Goal: Task Accomplishment & Management: Complete application form

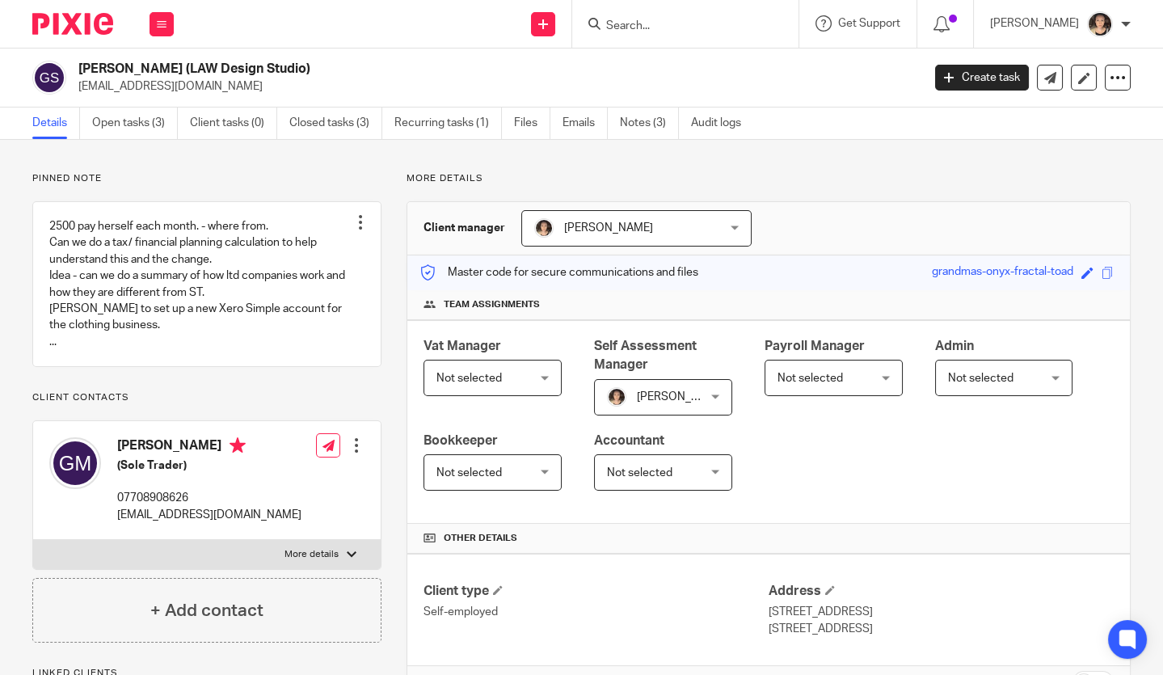
click at [662, 34] on div at bounding box center [685, 24] width 226 height 48
click at [652, 22] on input "Search" at bounding box center [676, 26] width 145 height 15
type input "dorian"
click at [548, 22] on icon at bounding box center [543, 24] width 10 height 10
click at [559, 123] on link "Add client" at bounding box center [567, 122] width 99 height 23
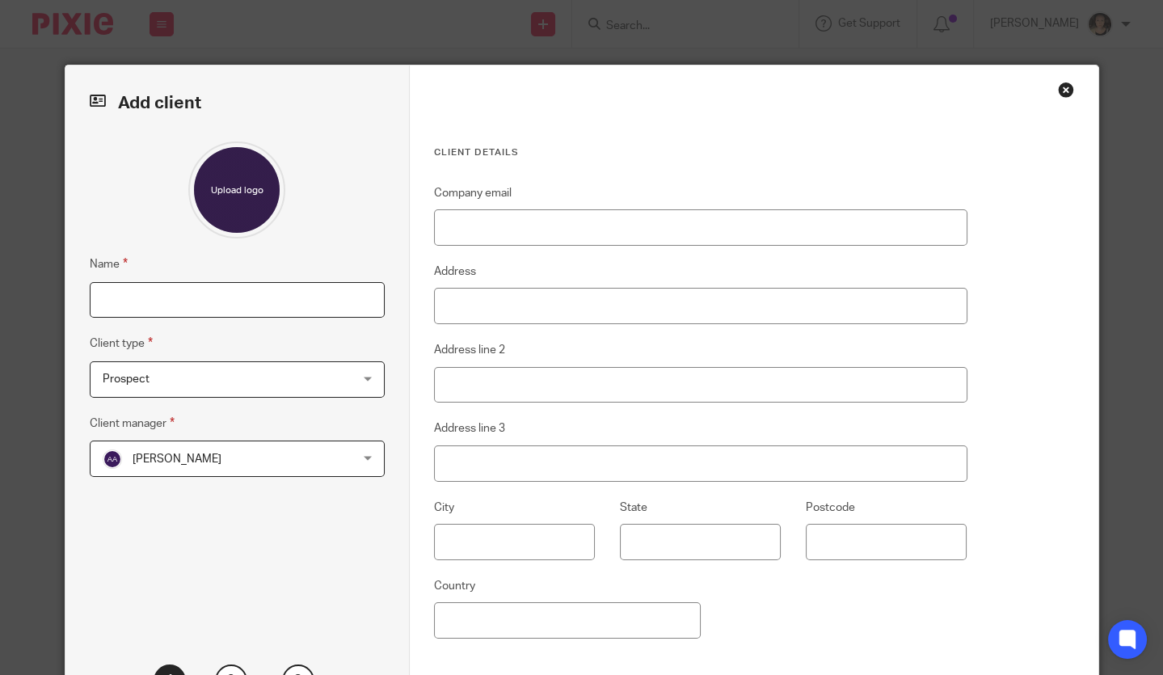
click at [199, 301] on input "Name" at bounding box center [237, 300] width 295 height 36
type input "[PERSON_NAME] [PERSON_NAME]"
click at [238, 465] on span "Amir Asif" at bounding box center [215, 458] width 225 height 34
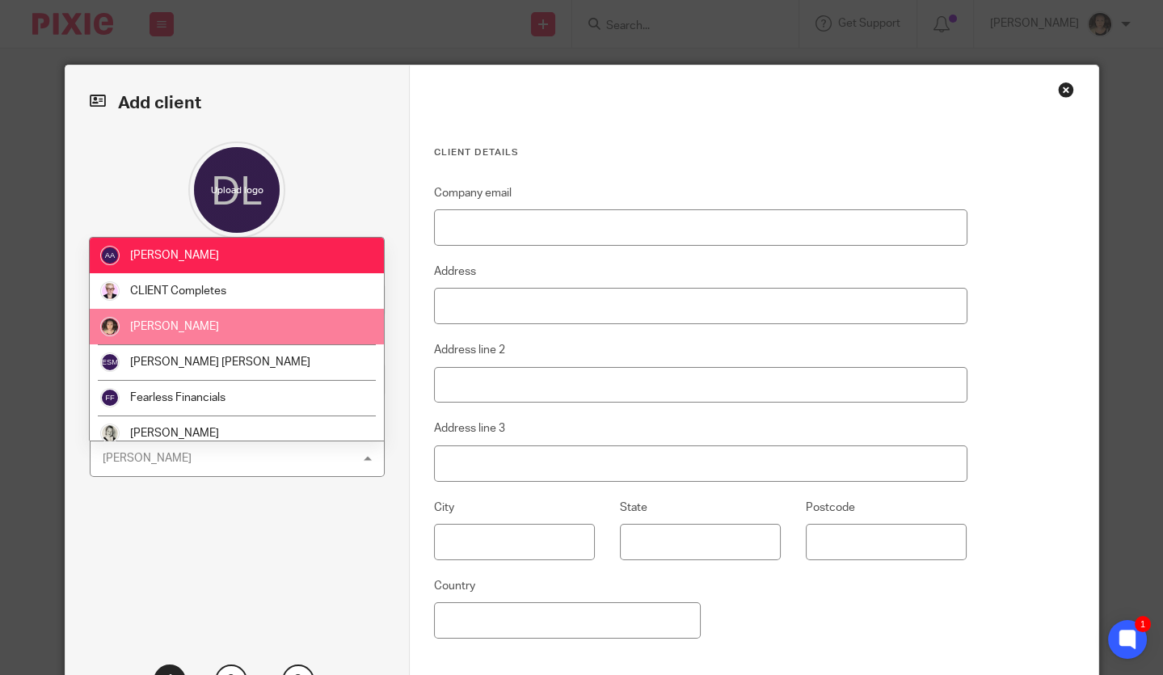
click at [184, 322] on span "[PERSON_NAME]" at bounding box center [174, 326] width 89 height 11
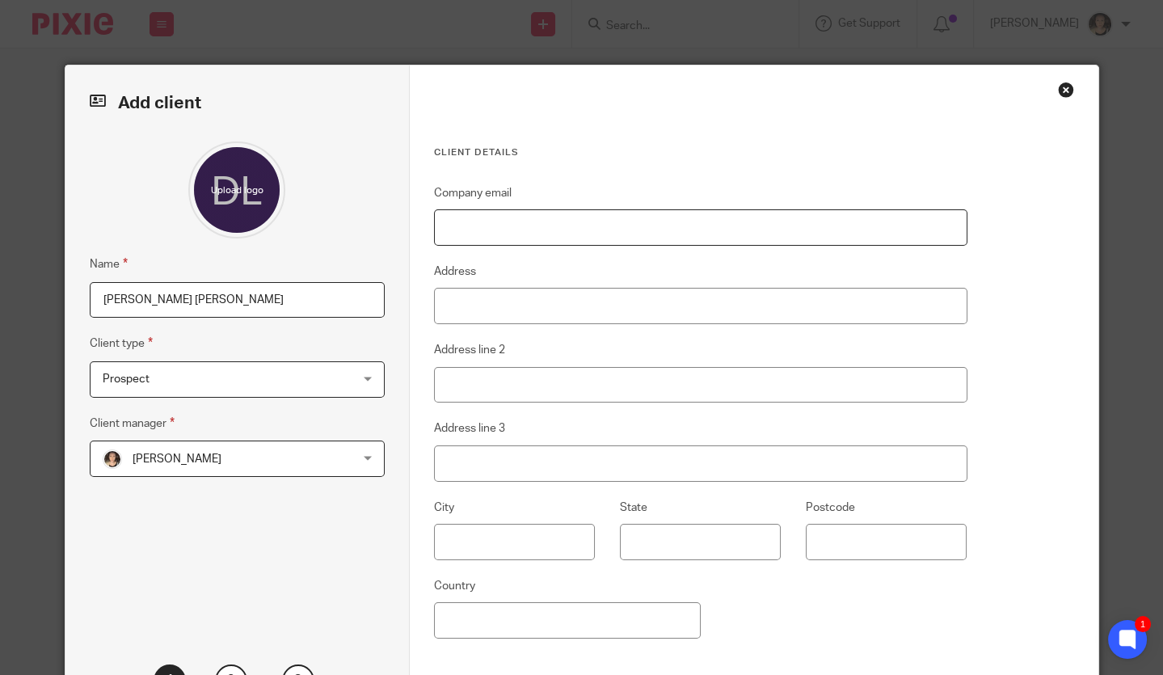
click at [490, 223] on input "Company email" at bounding box center [700, 227] width 533 height 36
paste input "dorianleighrussell@gmail.com"
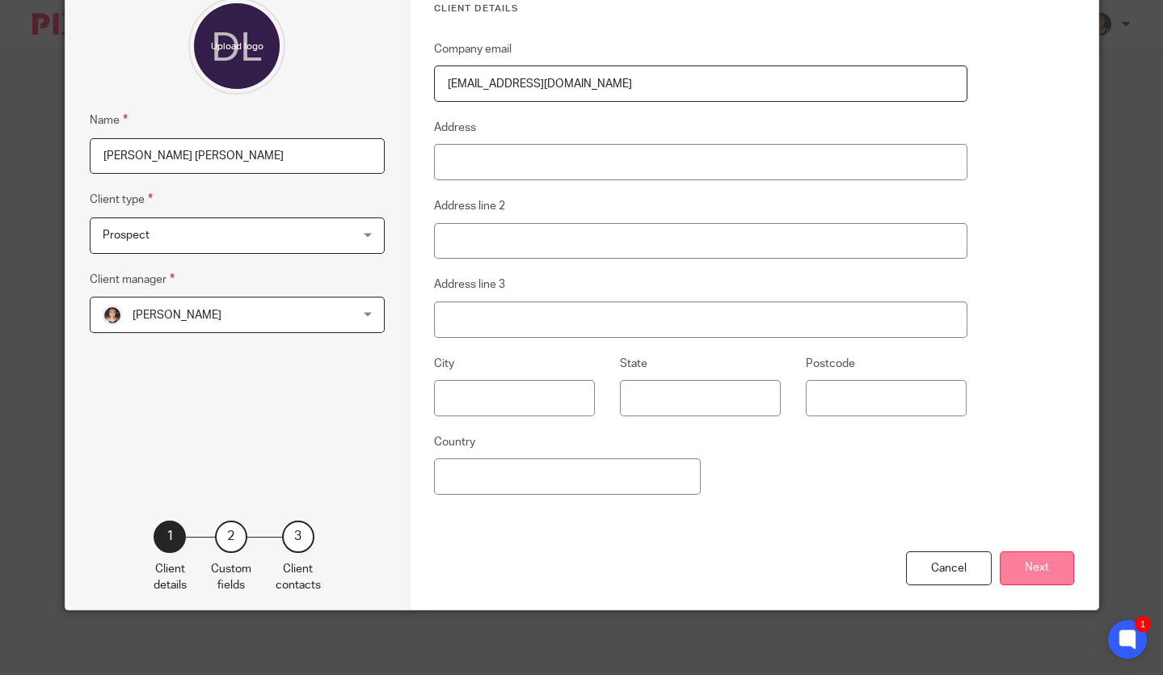
type input "dorianleighrussell@gmail.com"
click at [1027, 583] on button "Next" at bounding box center [1036, 568] width 74 height 35
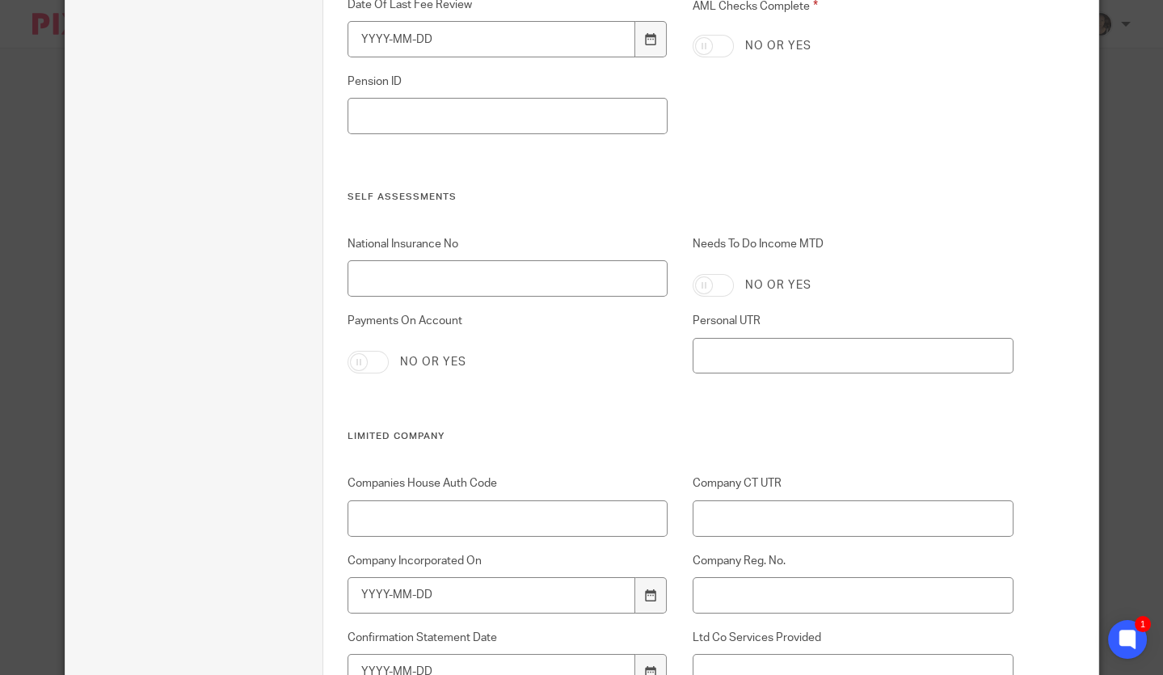
scroll to position [1045, 0]
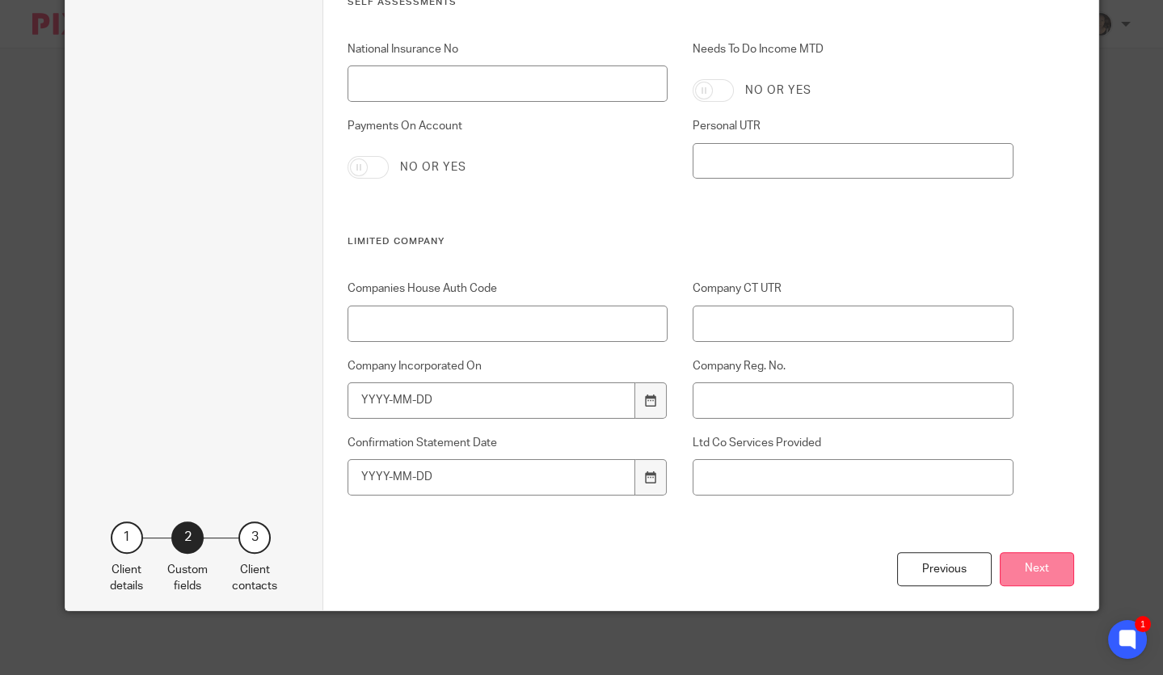
click at [1028, 576] on button "Next" at bounding box center [1036, 569] width 74 height 35
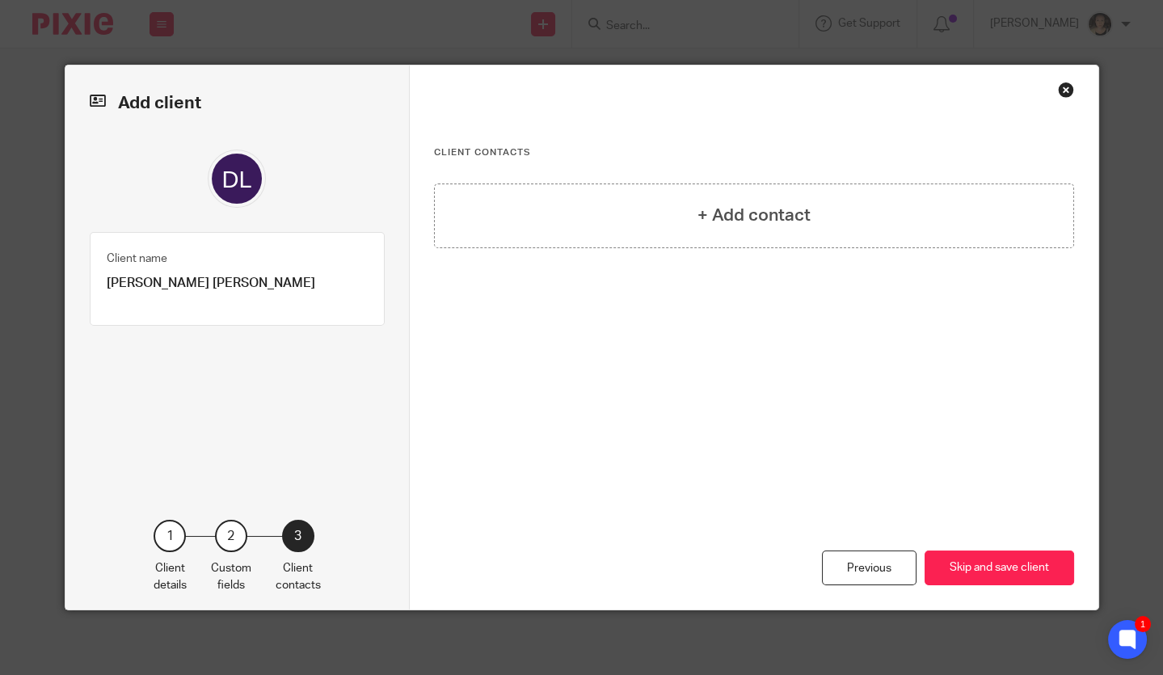
scroll to position [0, 0]
click at [750, 225] on h4 "+ Add contact" at bounding box center [753, 215] width 113 height 25
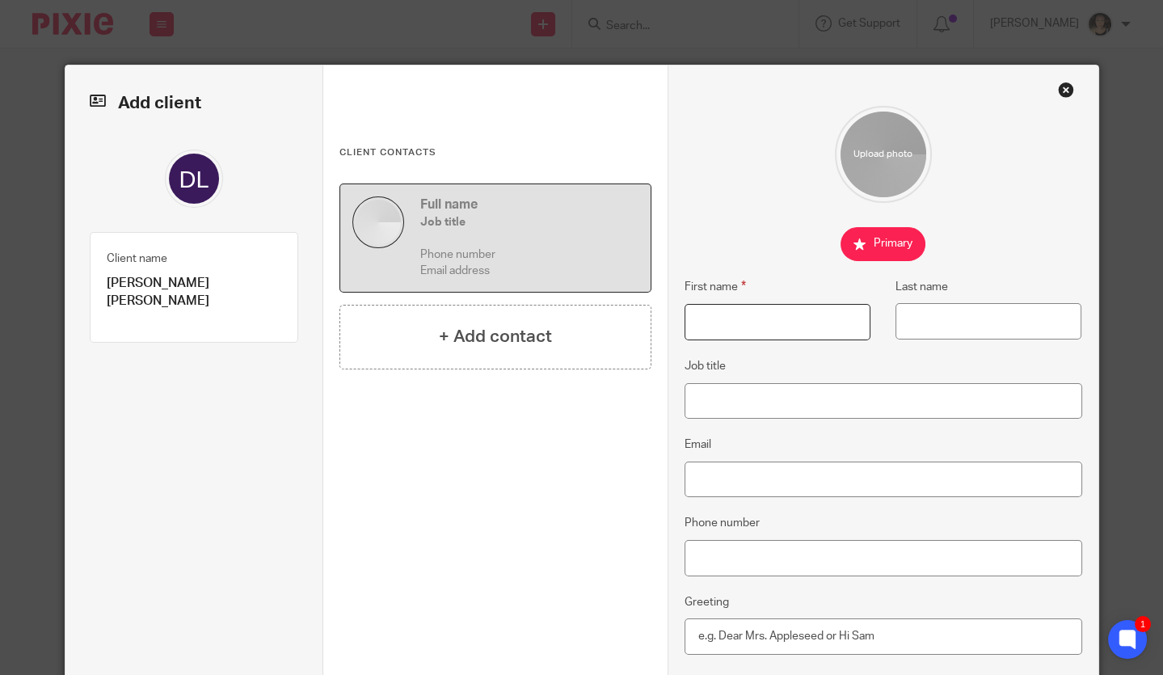
click at [742, 319] on input "First name" at bounding box center [777, 322] width 186 height 36
type input "Dorian"
type input "Russell"
paste input "[EMAIL_ADDRESS][DOMAIN_NAME]"
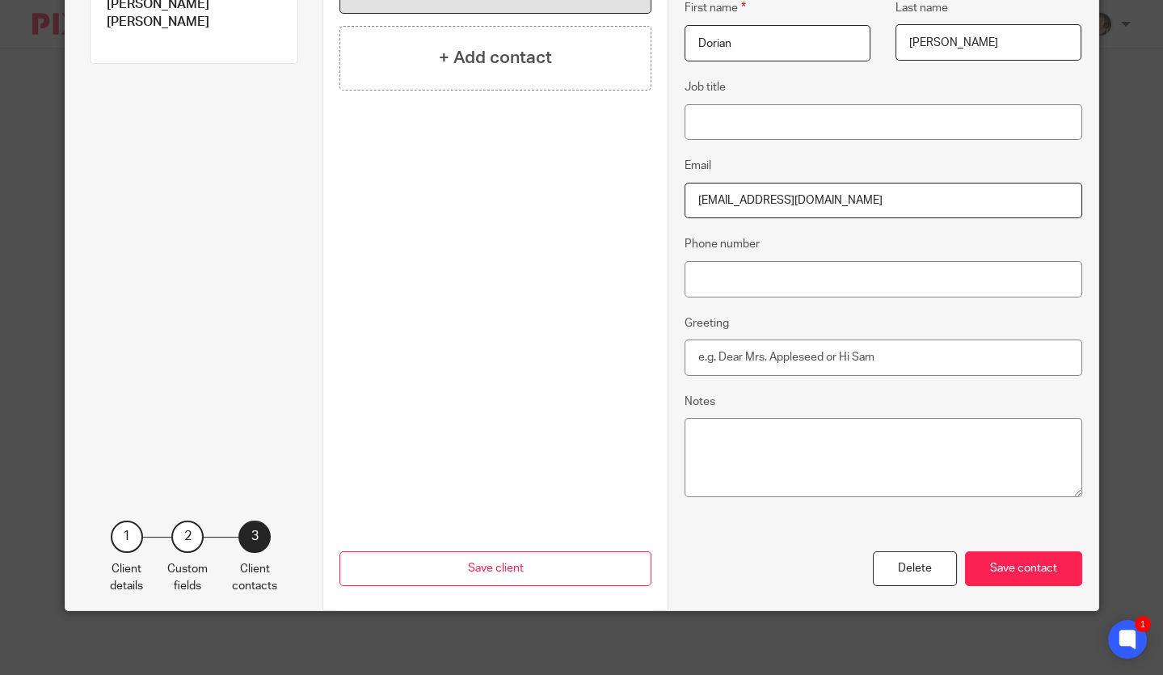
scroll to position [277, 0]
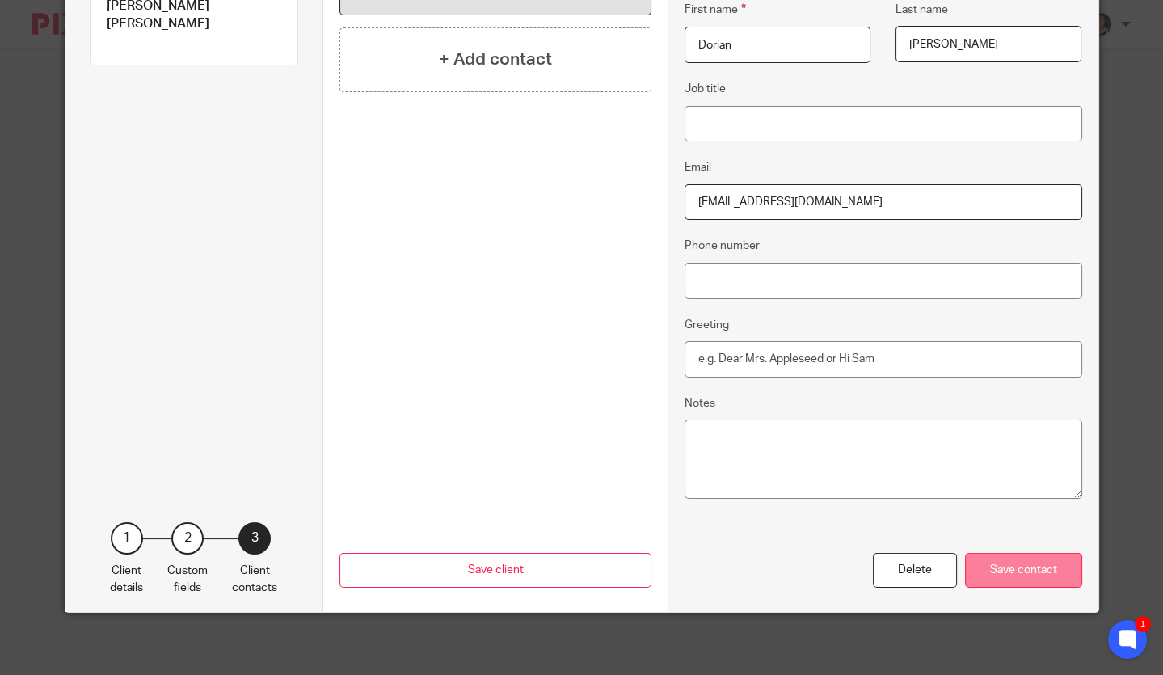
type input "[EMAIL_ADDRESS][DOMAIN_NAME]"
click at [1034, 578] on div "Save contact" at bounding box center [1023, 570] width 117 height 35
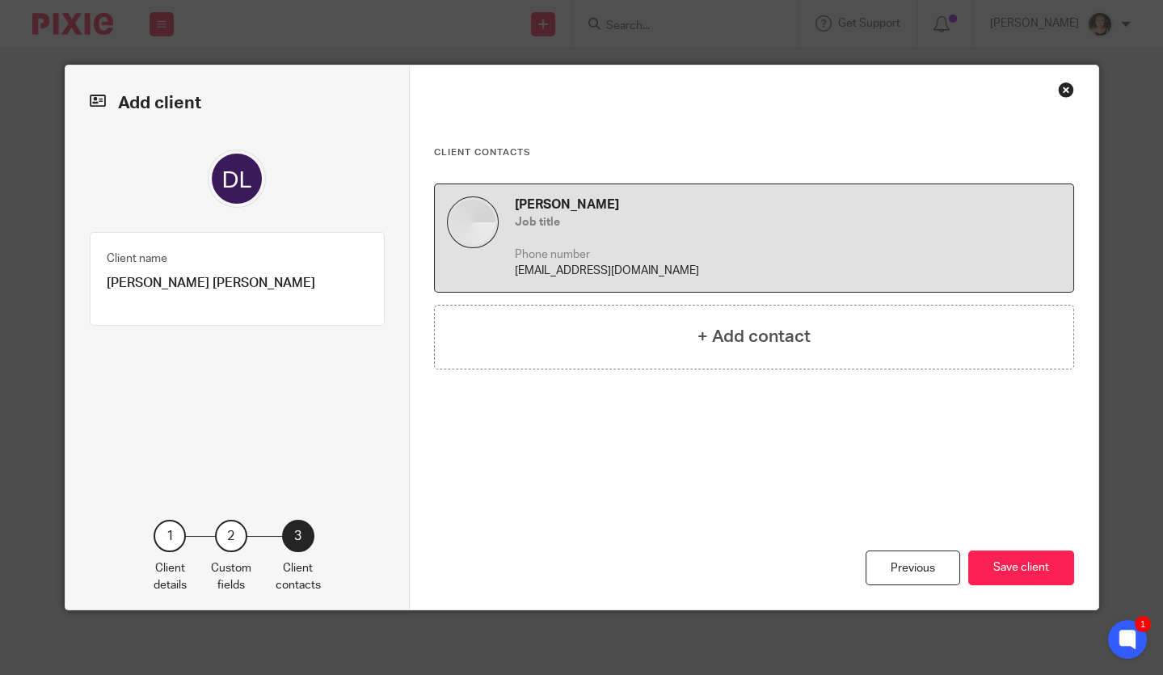
click at [1034, 578] on button "Save client" at bounding box center [1021, 567] width 106 height 35
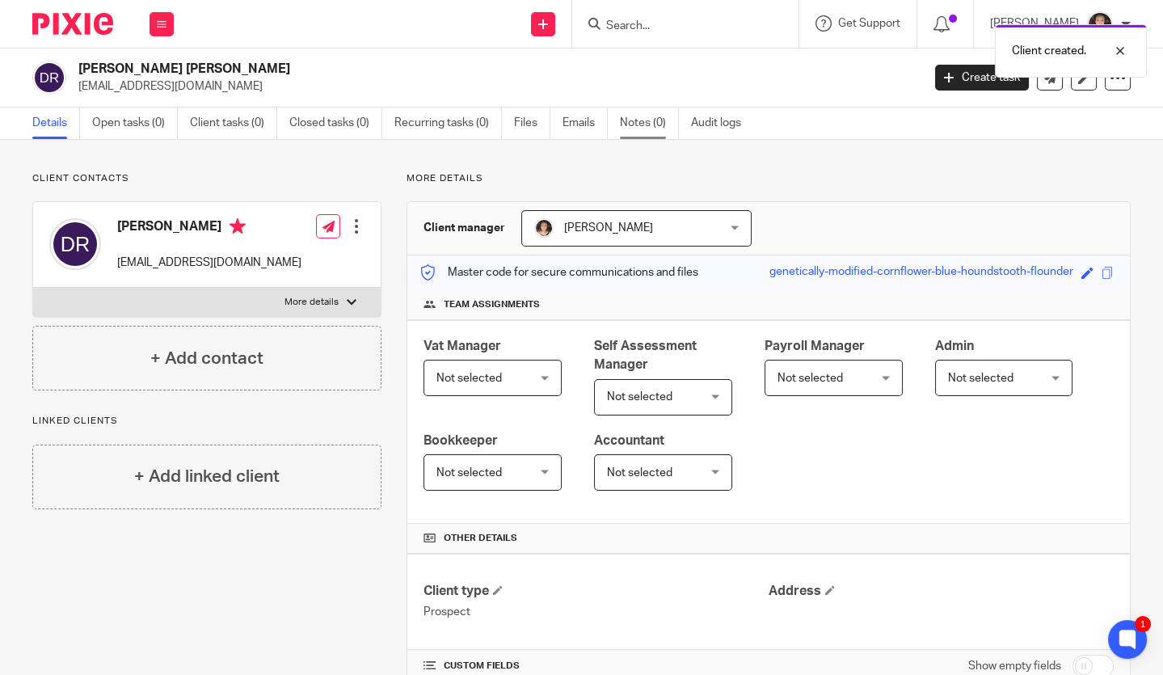
click at [657, 117] on link "Notes (0)" at bounding box center [649, 123] width 59 height 32
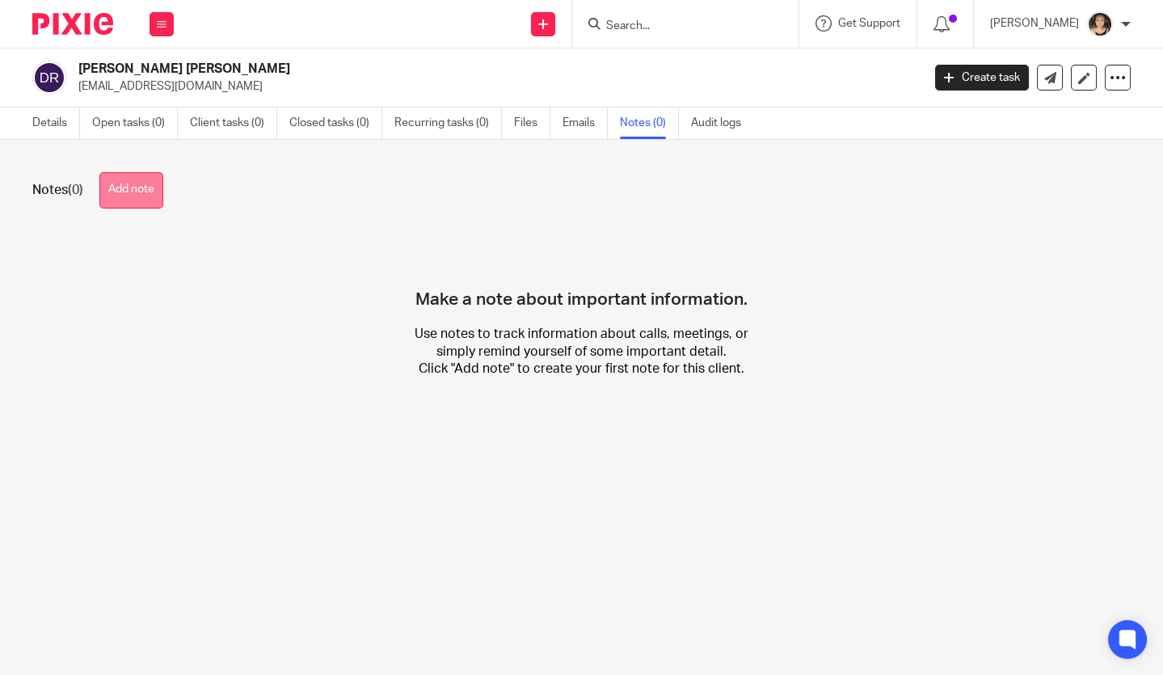
click at [144, 204] on button "Add note" at bounding box center [131, 190] width 64 height 36
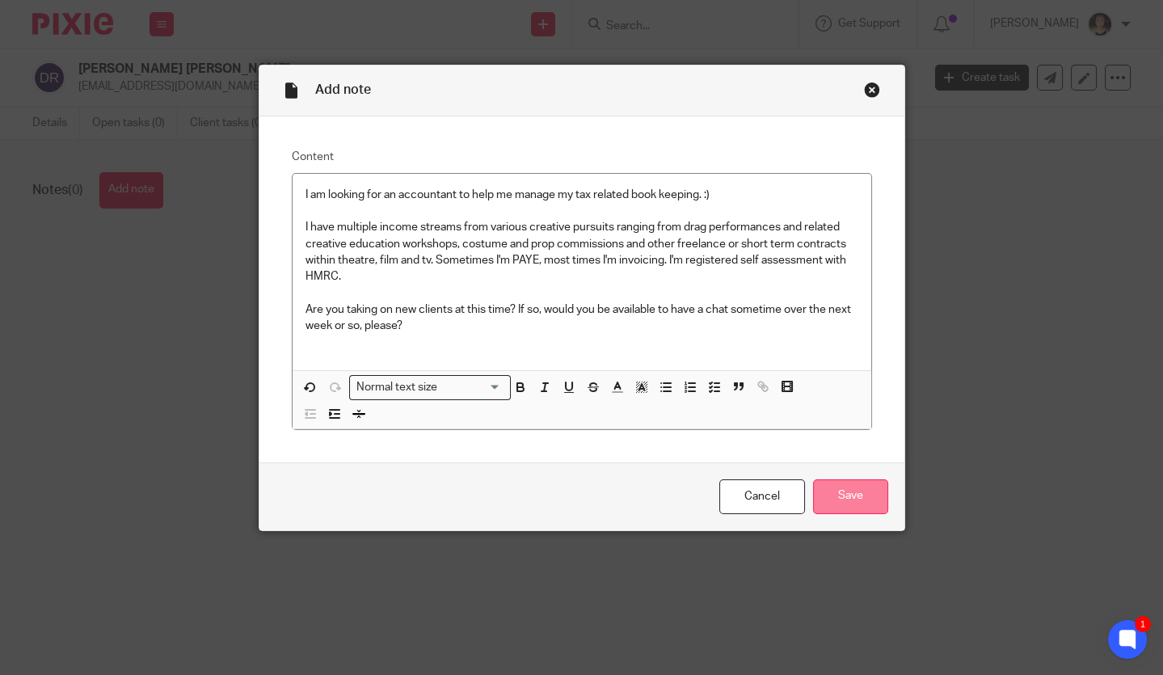
click at [846, 495] on input "Save" at bounding box center [850, 496] width 75 height 35
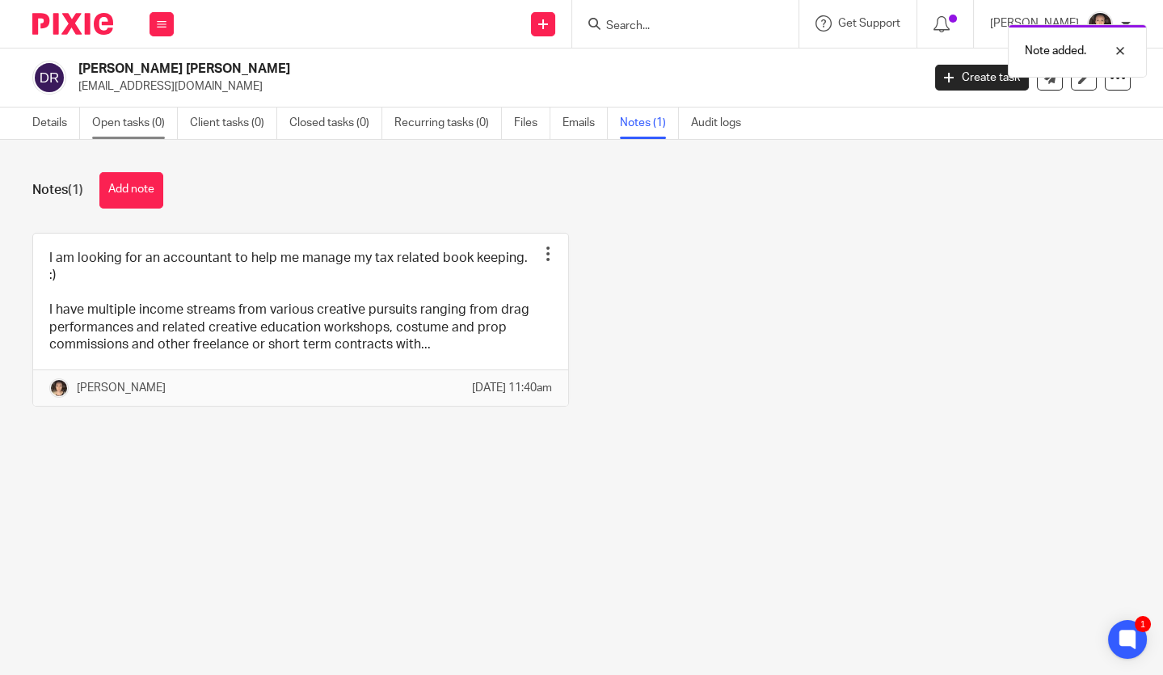
click at [140, 125] on link "Open tasks (0)" at bounding box center [135, 123] width 86 height 32
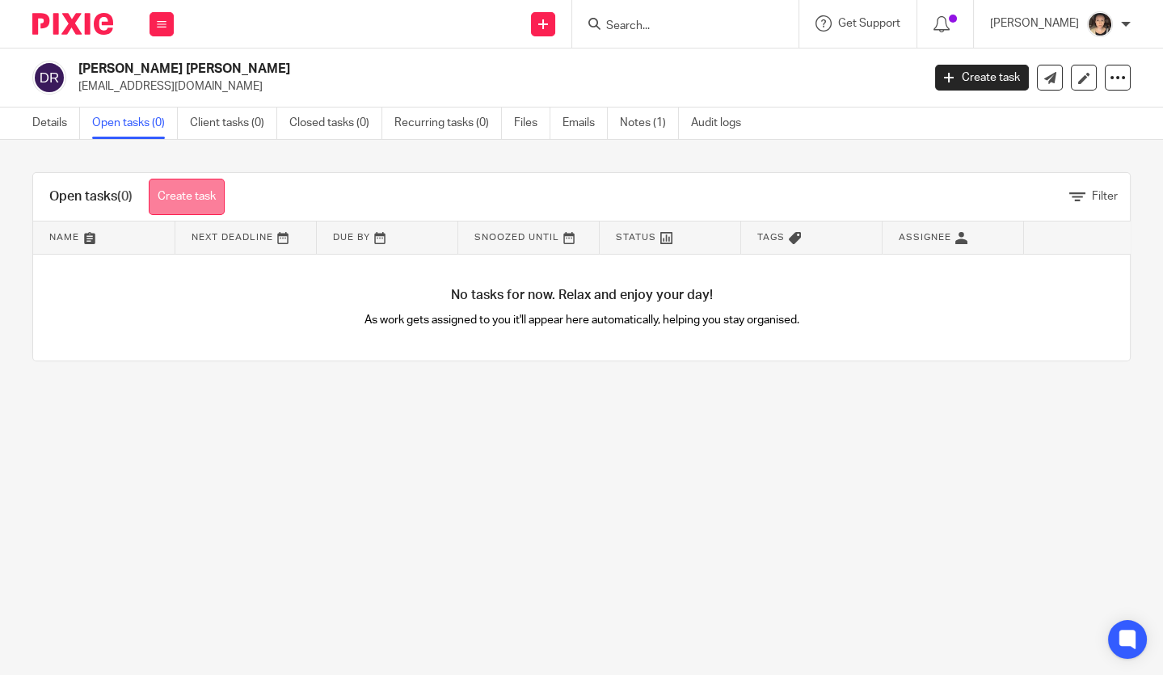
click at [186, 191] on link "Create task" at bounding box center [187, 197] width 76 height 36
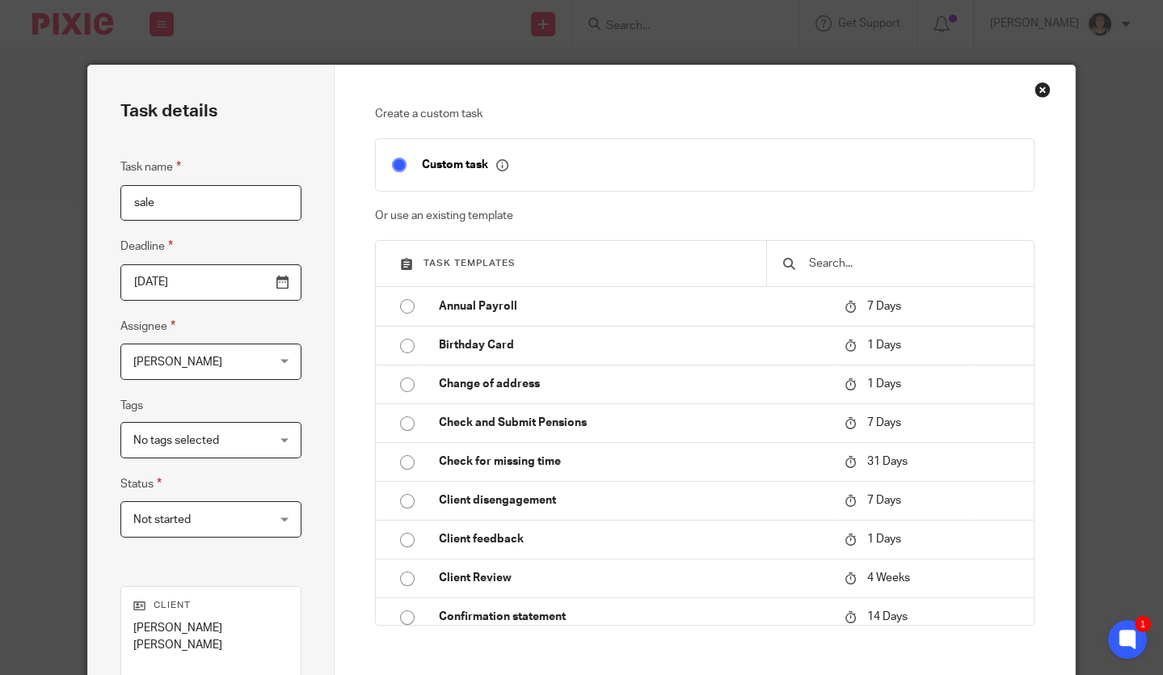
type input "sale"
click at [898, 263] on input "text" at bounding box center [912, 263] width 210 height 18
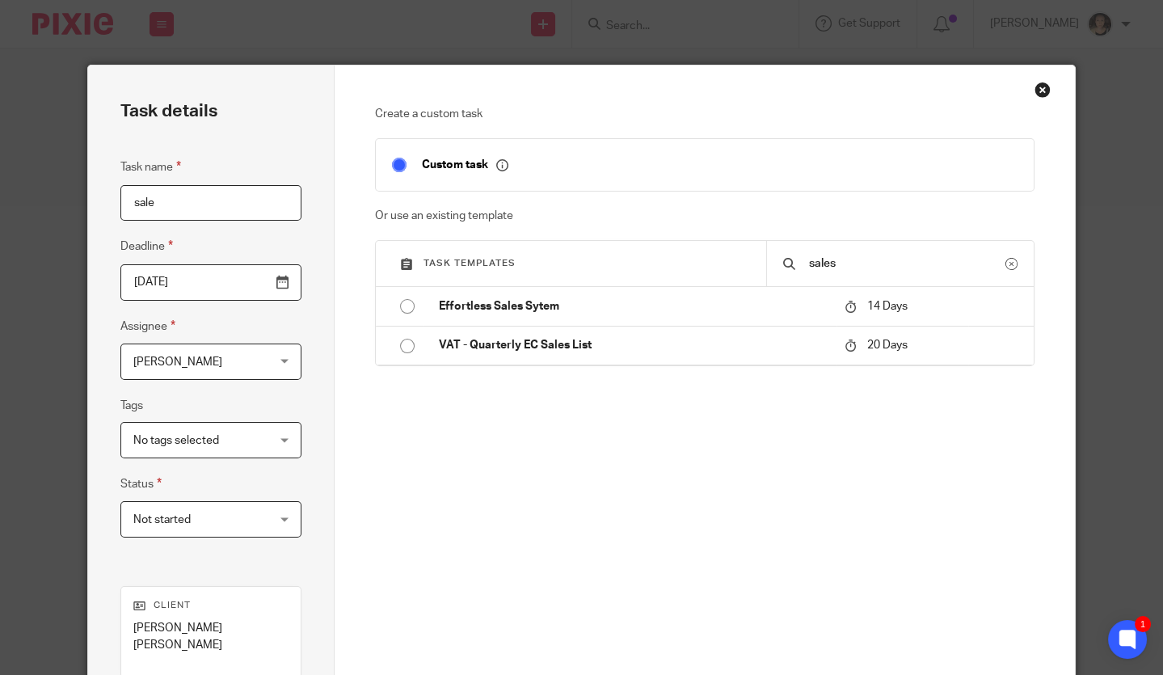
type input "sales"
click at [211, 212] on input "sale" at bounding box center [210, 203] width 181 height 36
click at [848, 272] on div "sales" at bounding box center [899, 263] width 267 height 45
click at [850, 261] on input "sales" at bounding box center [906, 263] width 198 height 18
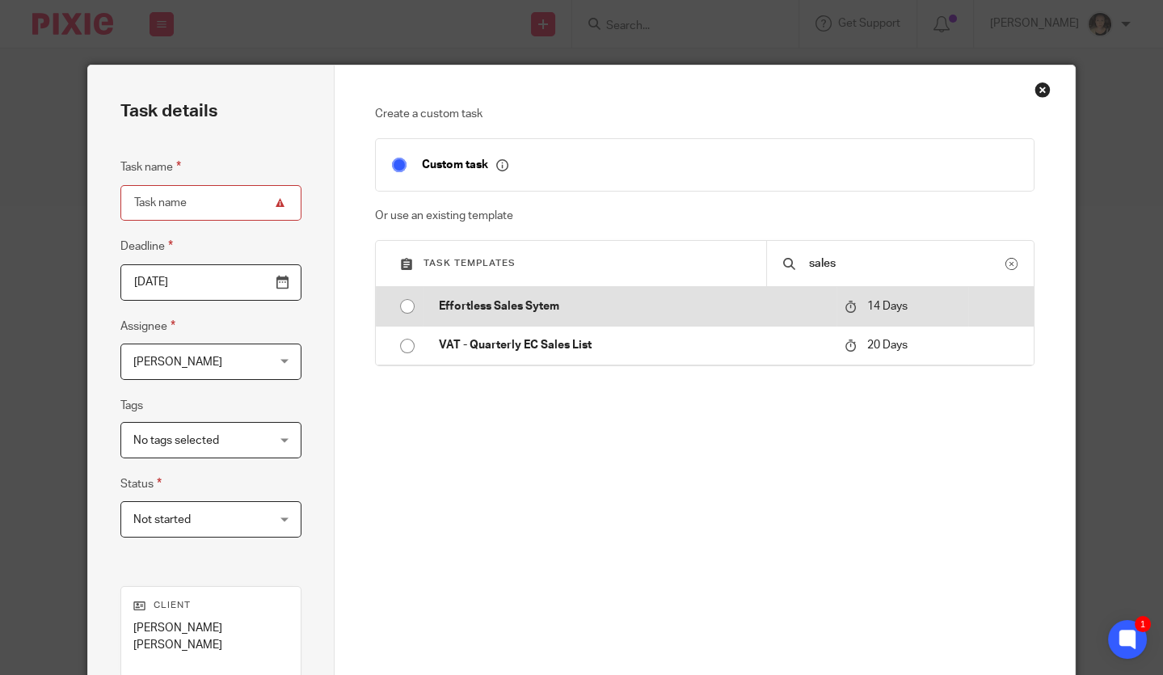
click at [449, 309] on p "Effortless Sales Sytem" at bounding box center [633, 306] width 389 height 16
type input "2025-09-01"
type input "Effortless Sales Sytem"
checkbox input "false"
radio input "true"
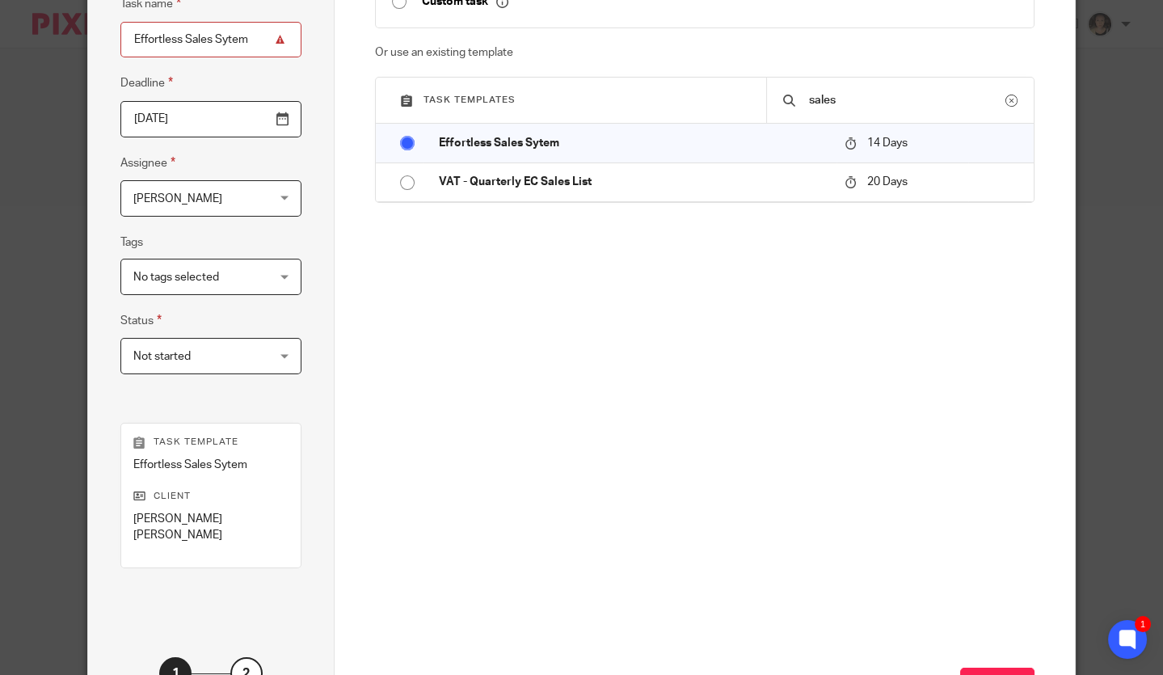
scroll to position [179, 0]
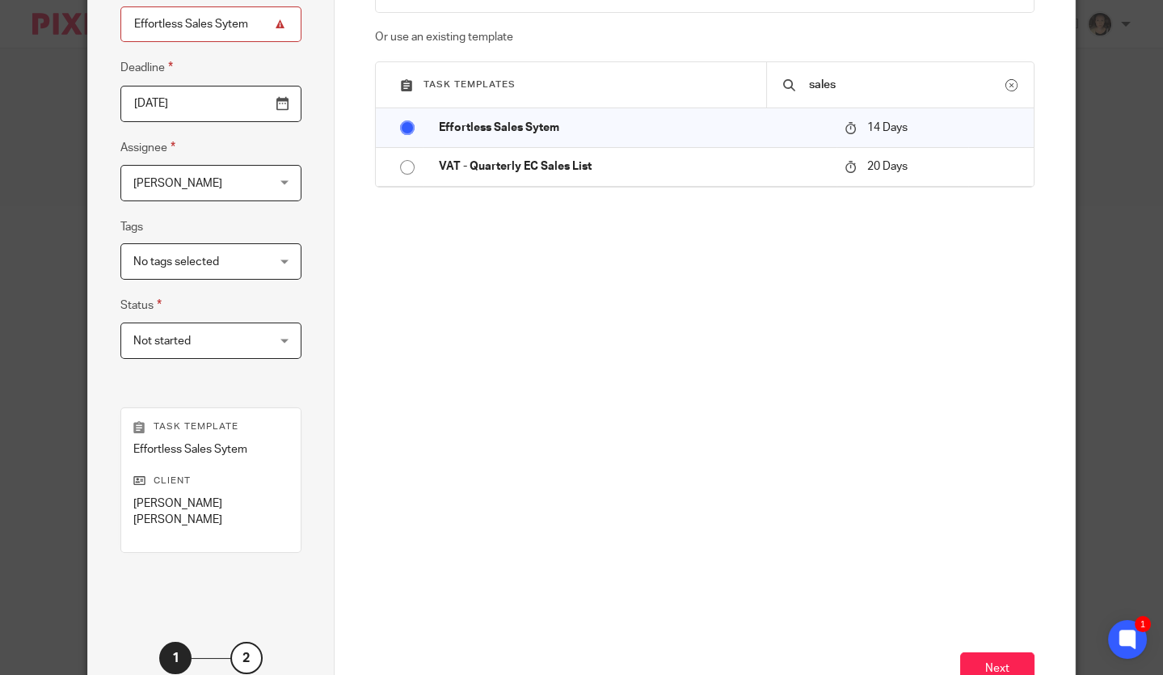
click at [192, 259] on span "No tags selected" at bounding box center [176, 261] width 86 height 11
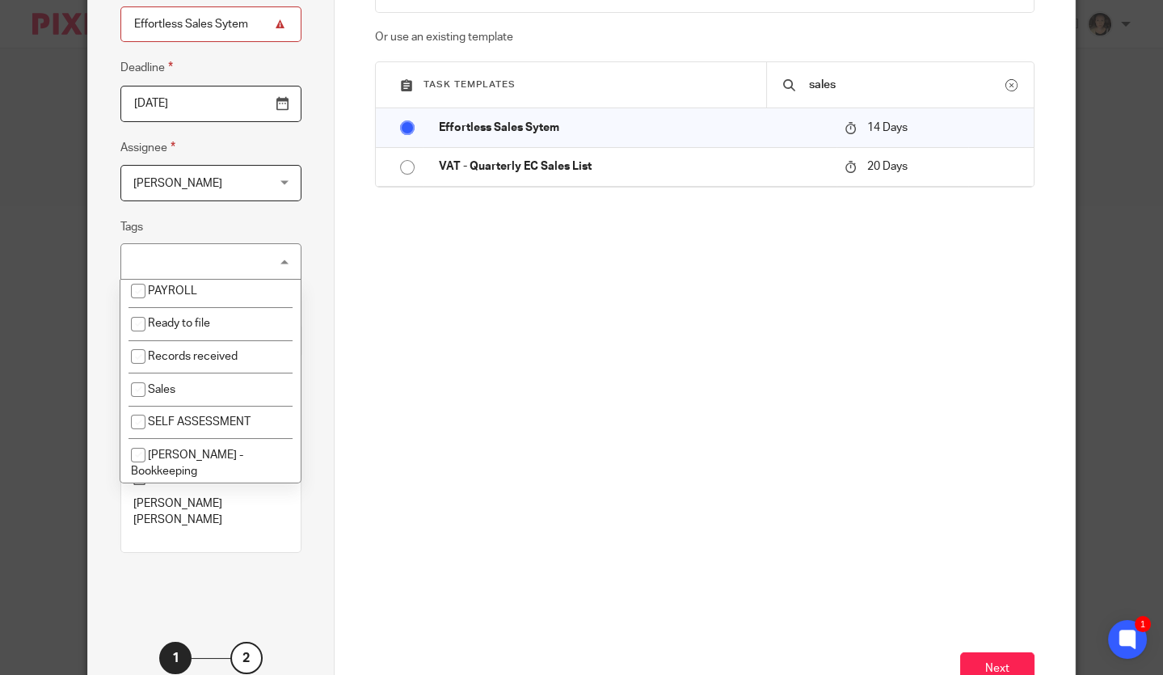
scroll to position [333, 0]
click at [204, 424] on li "SELF ASSESSMENT" at bounding box center [210, 422] width 180 height 33
checkbox input "true"
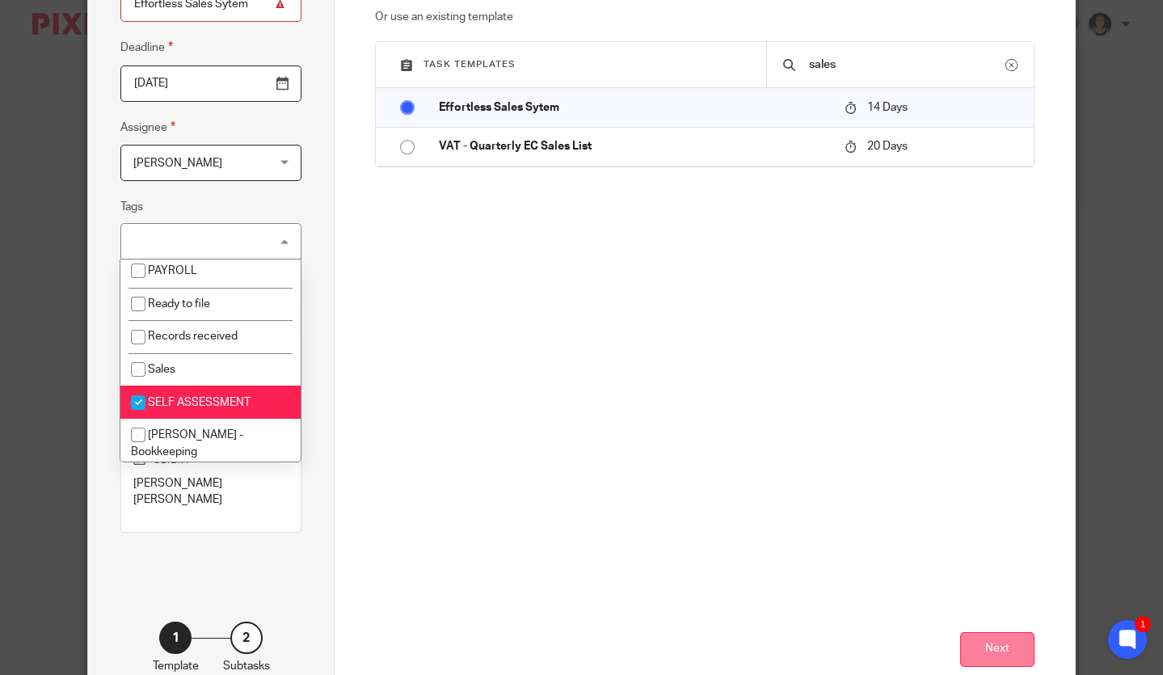
click at [981, 632] on button "Next" at bounding box center [997, 649] width 74 height 35
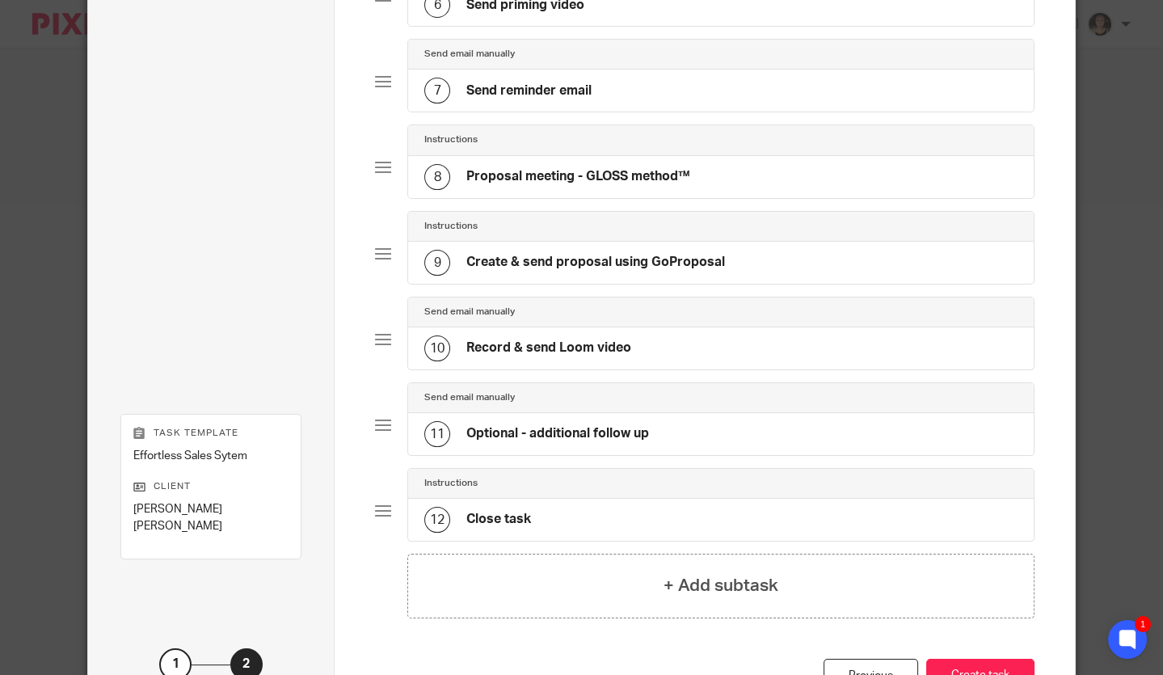
scroll to position [733, 0]
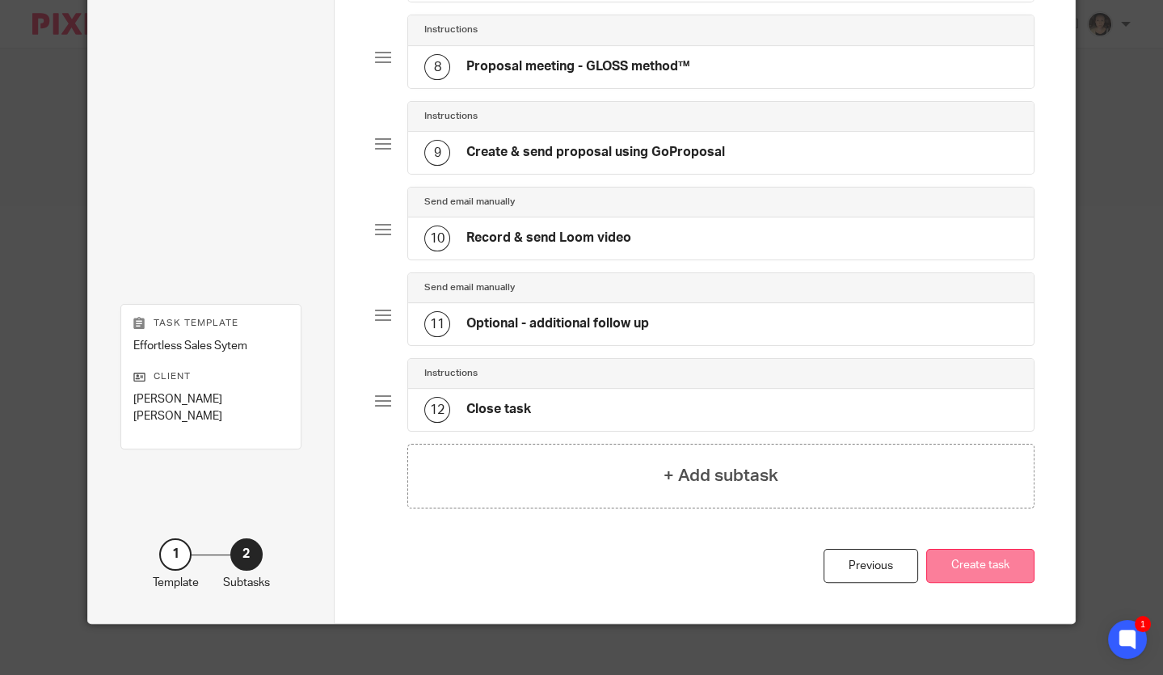
click at [999, 558] on button "Create task" at bounding box center [980, 566] width 108 height 35
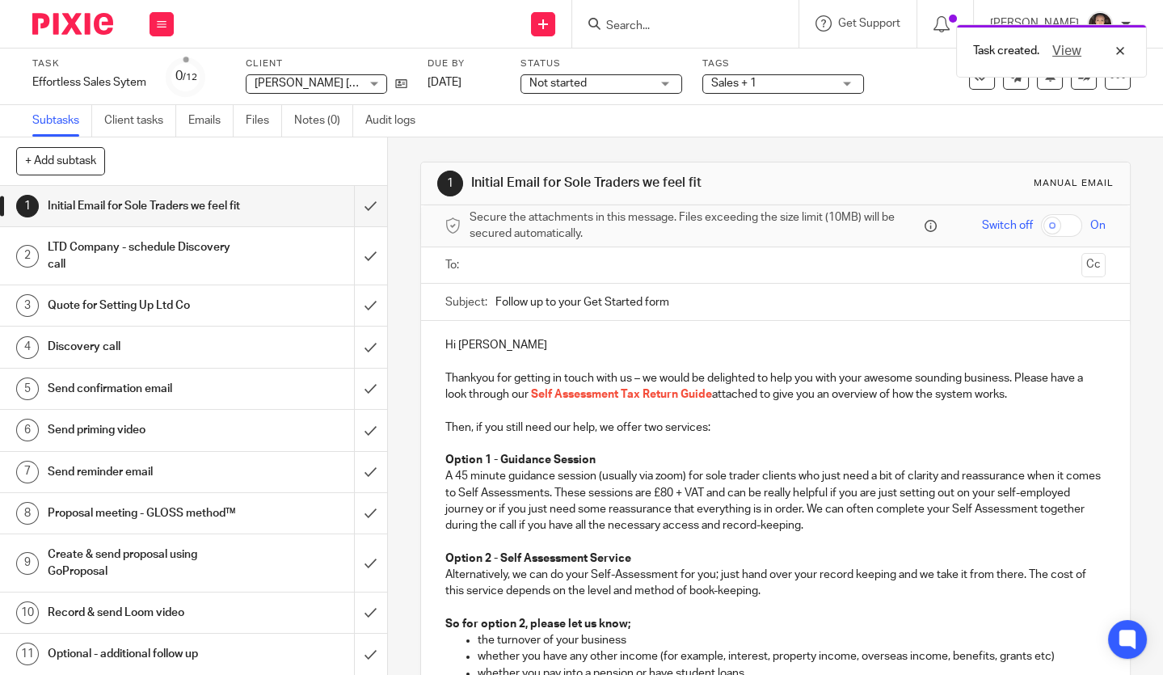
click at [475, 263] on input "text" at bounding box center [774, 265] width 599 height 19
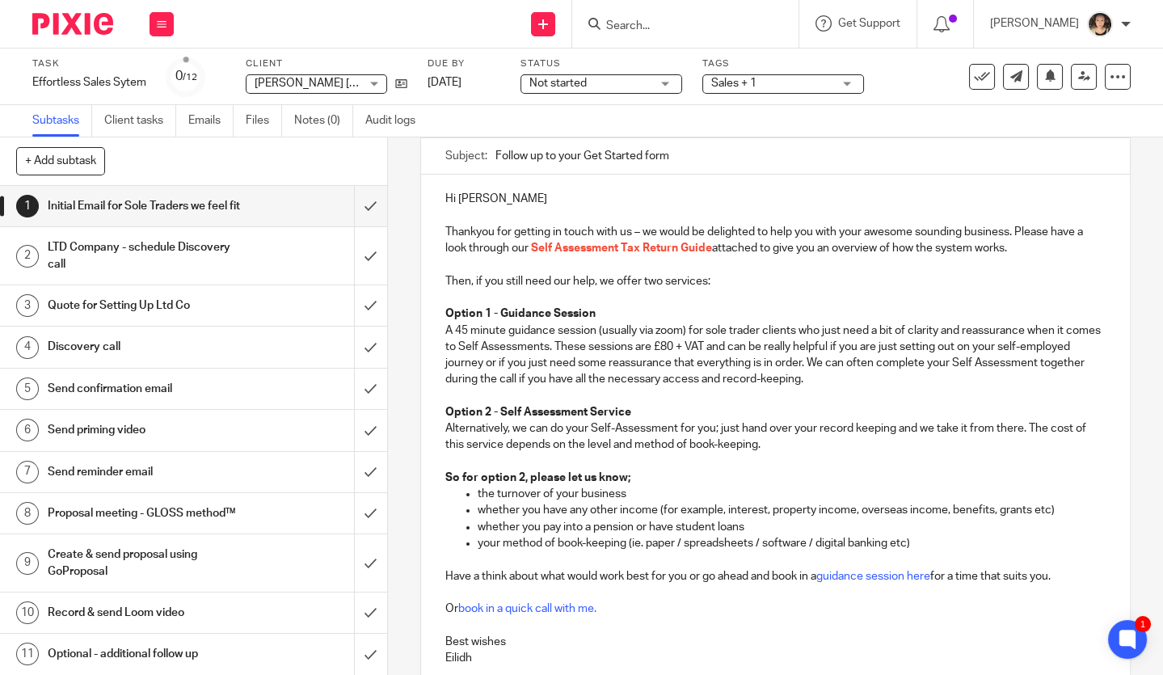
scroll to position [439, 0]
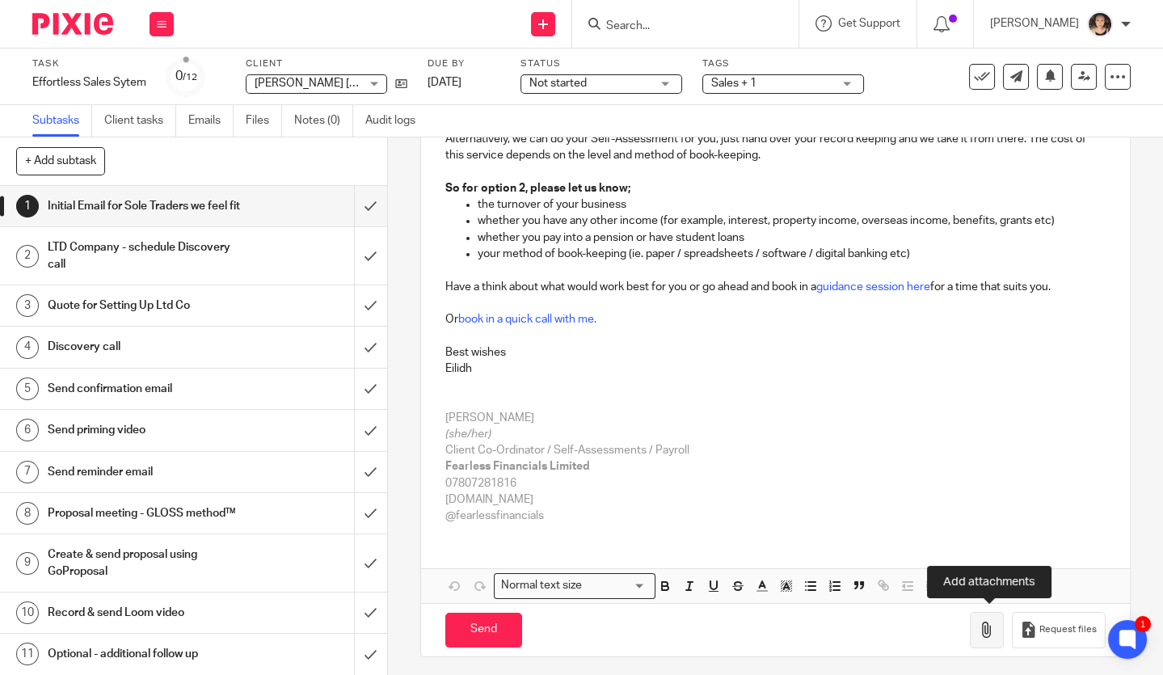
click at [990, 630] on icon "button" at bounding box center [986, 629] width 16 height 16
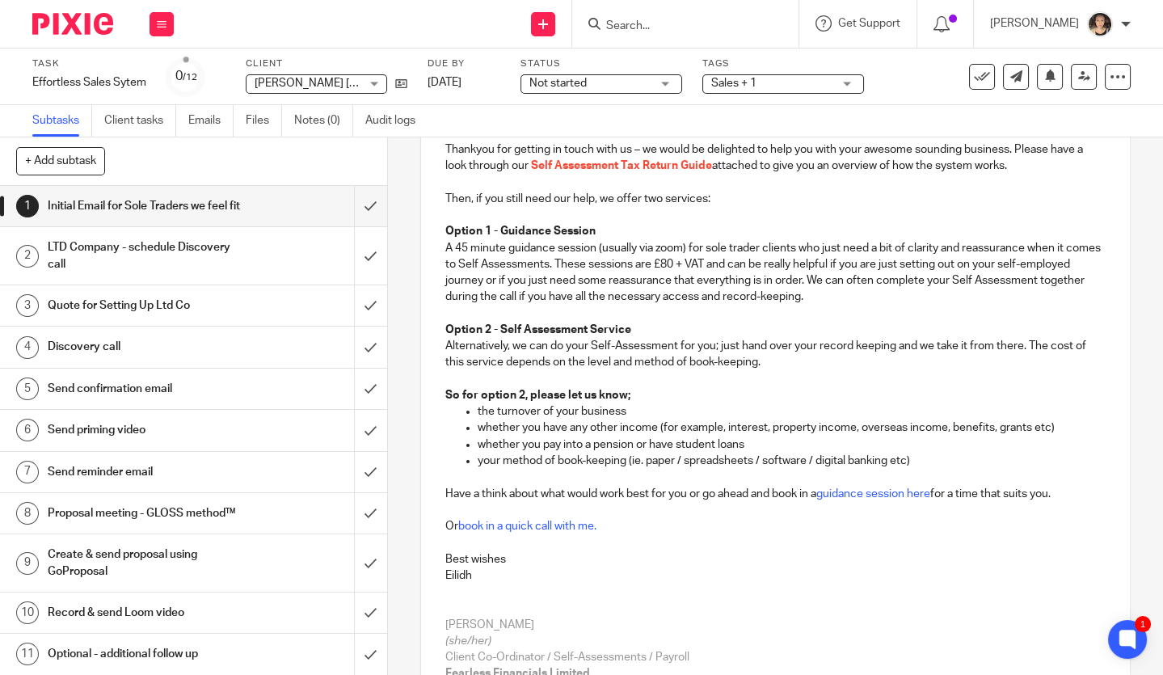
scroll to position [235, 0]
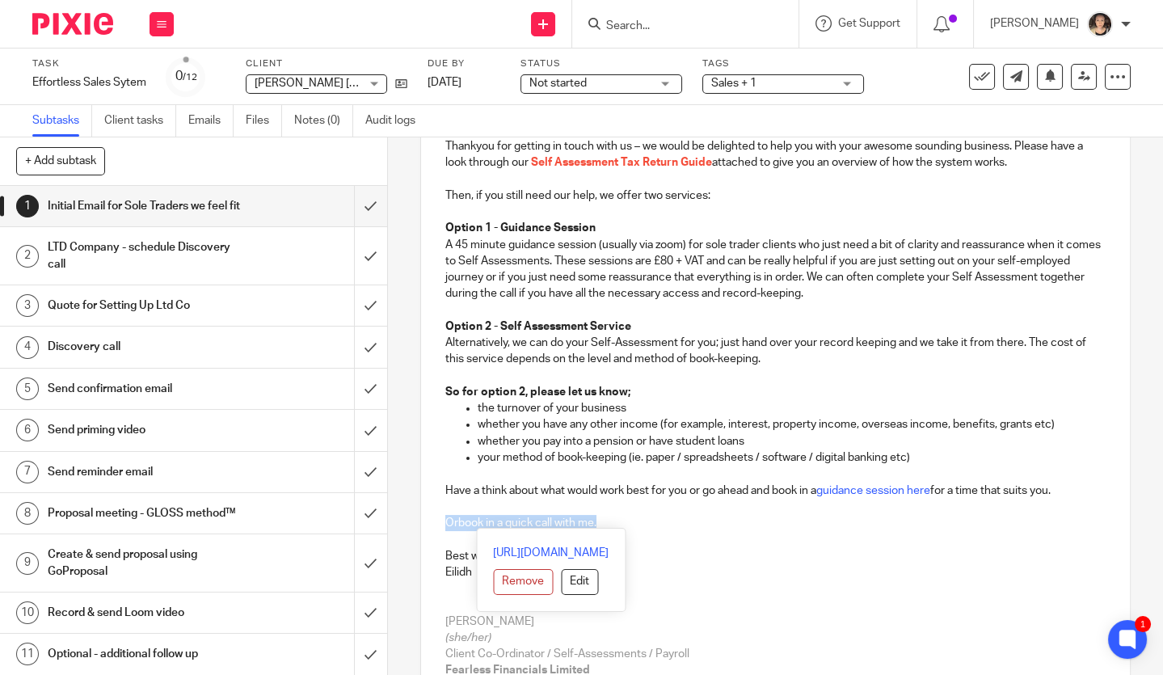
drag, startPoint x: 620, startPoint y: 522, endPoint x: 447, endPoint y: 521, distance: 173.7
click at [447, 521] on p "Or book in a quick call with me." at bounding box center [775, 523] width 660 height 16
drag, startPoint x: 529, startPoint y: 519, endPoint x: 416, endPoint y: 519, distance: 113.1
click at [416, 519] on div "1 Initial Email for Sole Traders we feel fit Manual email Secure the attachment…" at bounding box center [775, 405] width 775 height 537
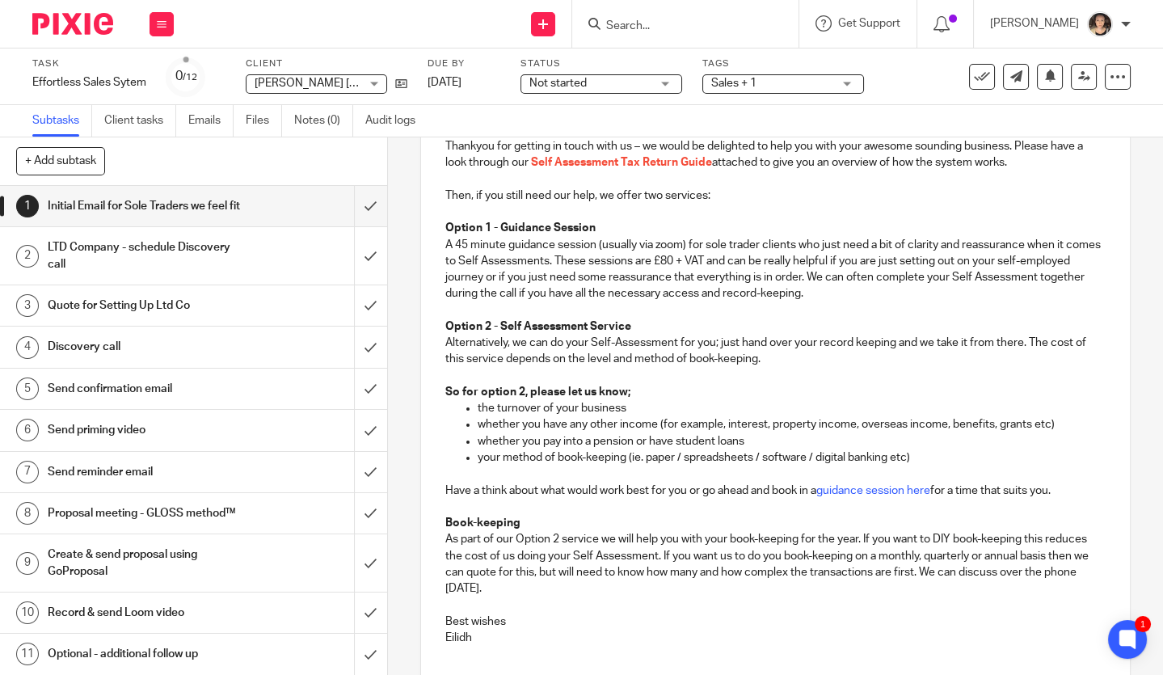
scroll to position [0, 0]
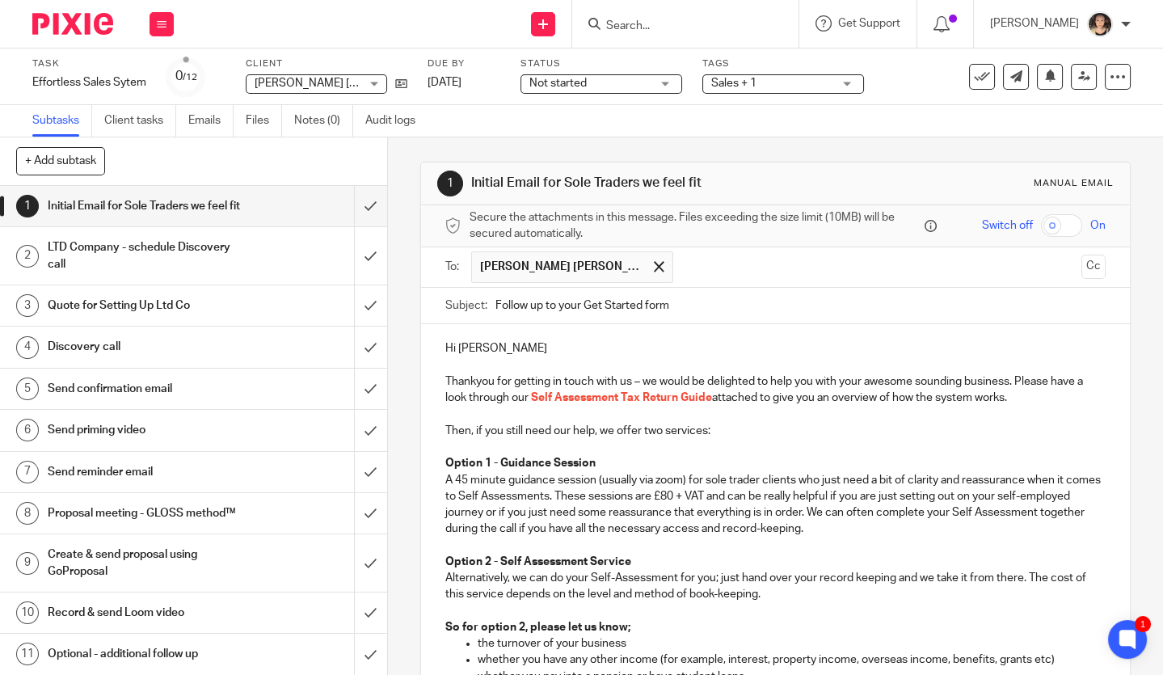
click at [516, 347] on p "Hi [PERSON_NAME]" at bounding box center [775, 348] width 660 height 16
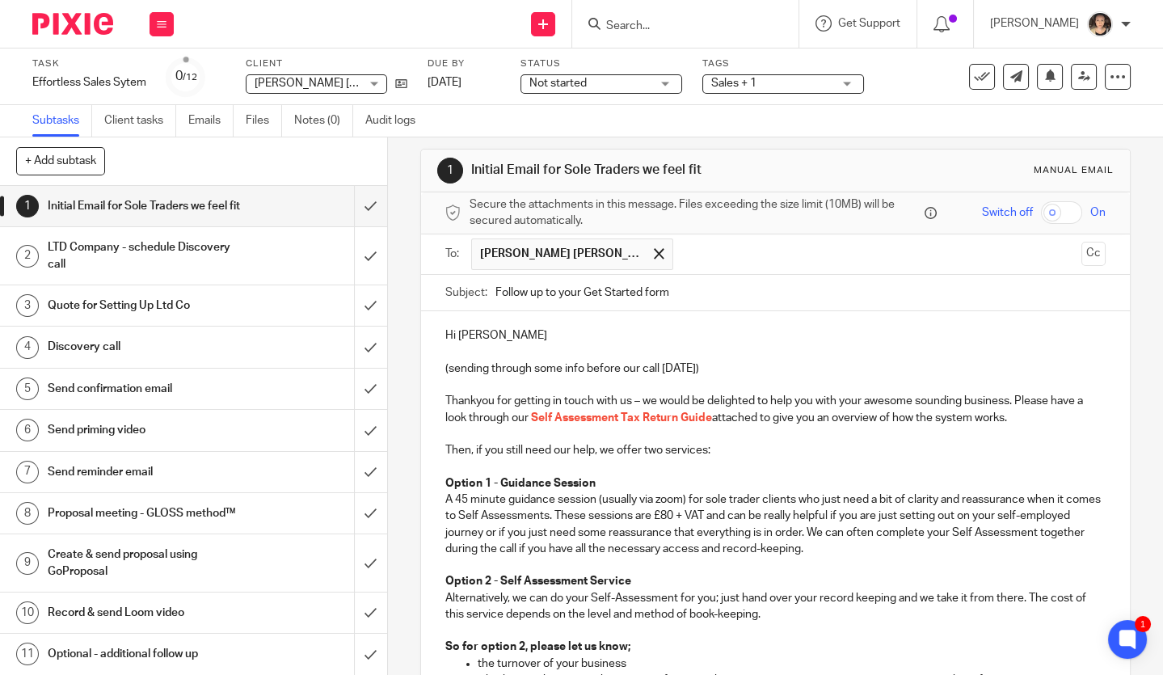
scroll to position [15, 0]
drag, startPoint x: 706, startPoint y: 286, endPoint x: 492, endPoint y: 278, distance: 214.2
click at [492, 278] on div "Subject: Follow up to your Get Started form" at bounding box center [775, 291] width 660 height 36
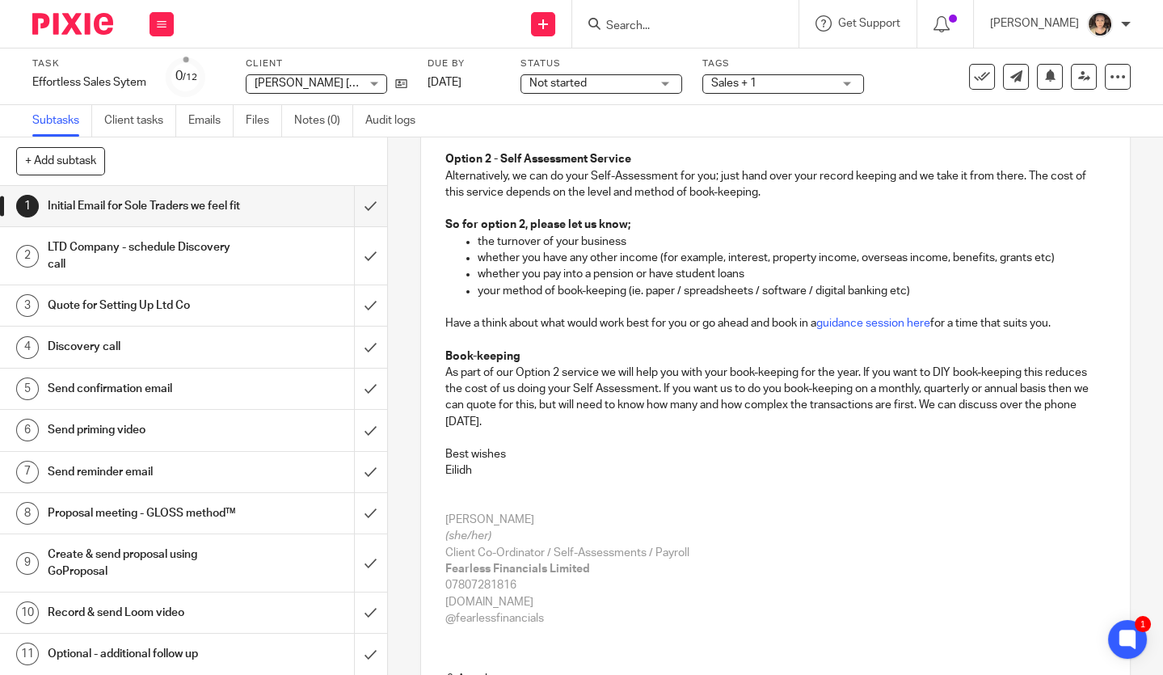
scroll to position [450, 0]
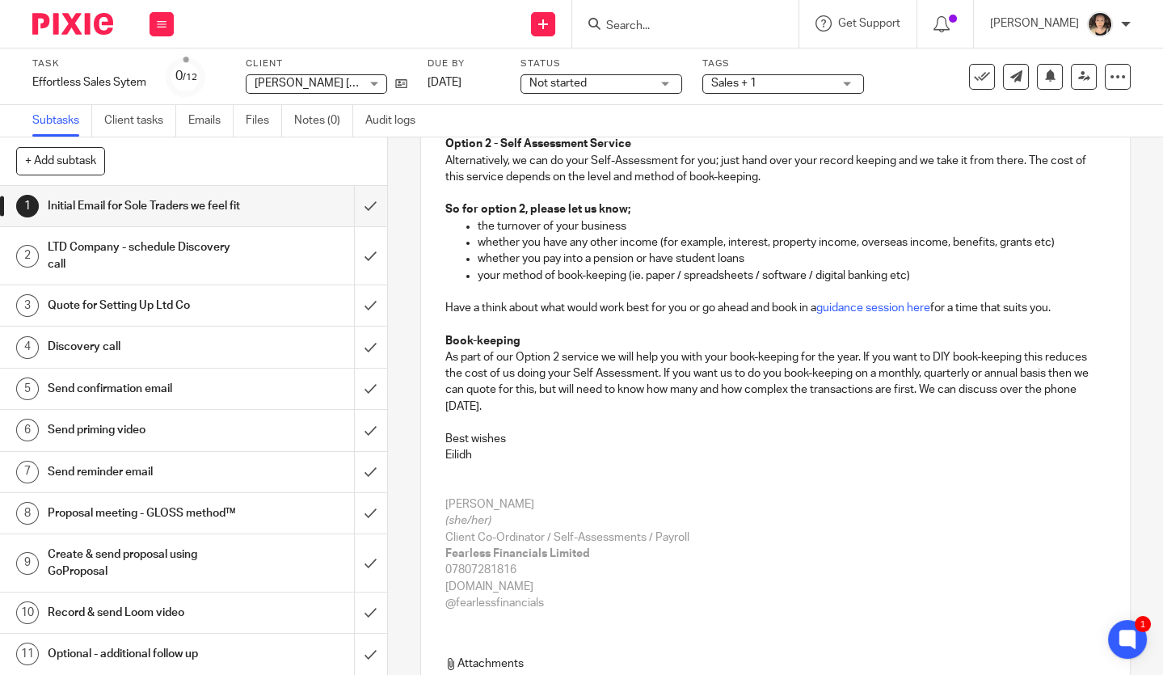
type input "Self Assessment / Book-keeping options"
drag, startPoint x: 658, startPoint y: 371, endPoint x: 492, endPoint y: 372, distance: 165.6
click at [492, 372] on p "As part of our Option 2 service we will help you with your book-keeping for the…" at bounding box center [775, 381] width 660 height 65
click at [662, 421] on p at bounding box center [775, 422] width 660 height 16
click at [868, 355] on p "As part of our Option 2 service we will help you with your book-keeping for the…" at bounding box center [775, 381] width 660 height 65
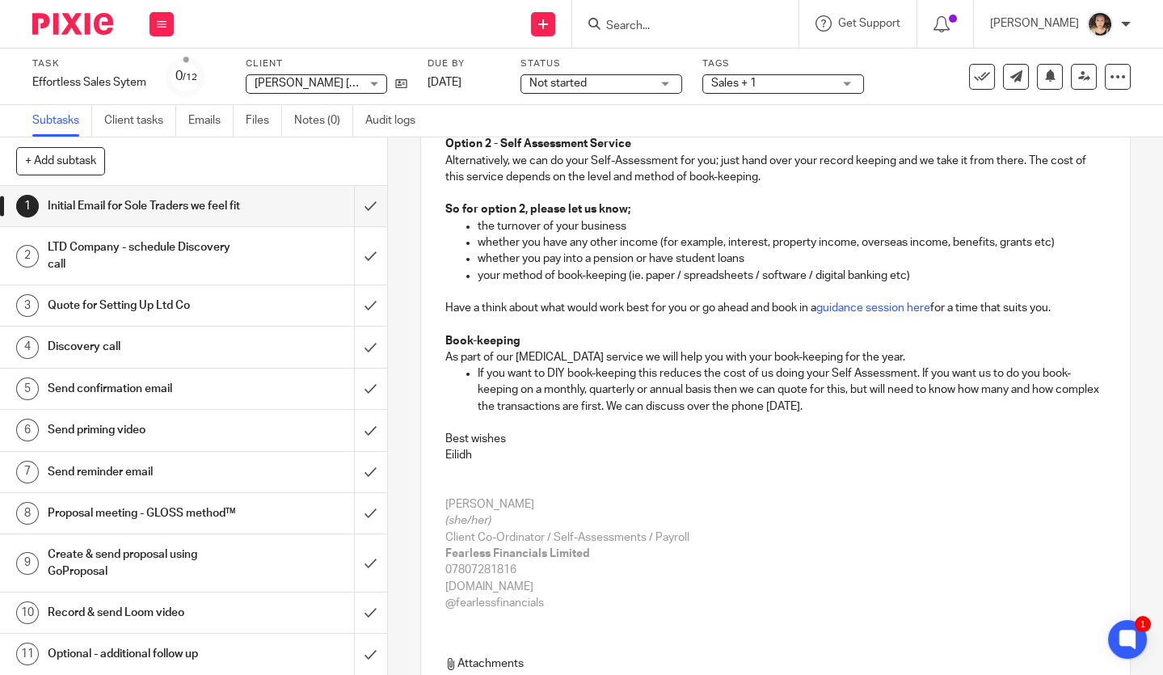
click at [923, 373] on p "If you want to DIY book-keeping this reduces the cost of us doing your Self Ass…" at bounding box center [791, 389] width 628 height 49
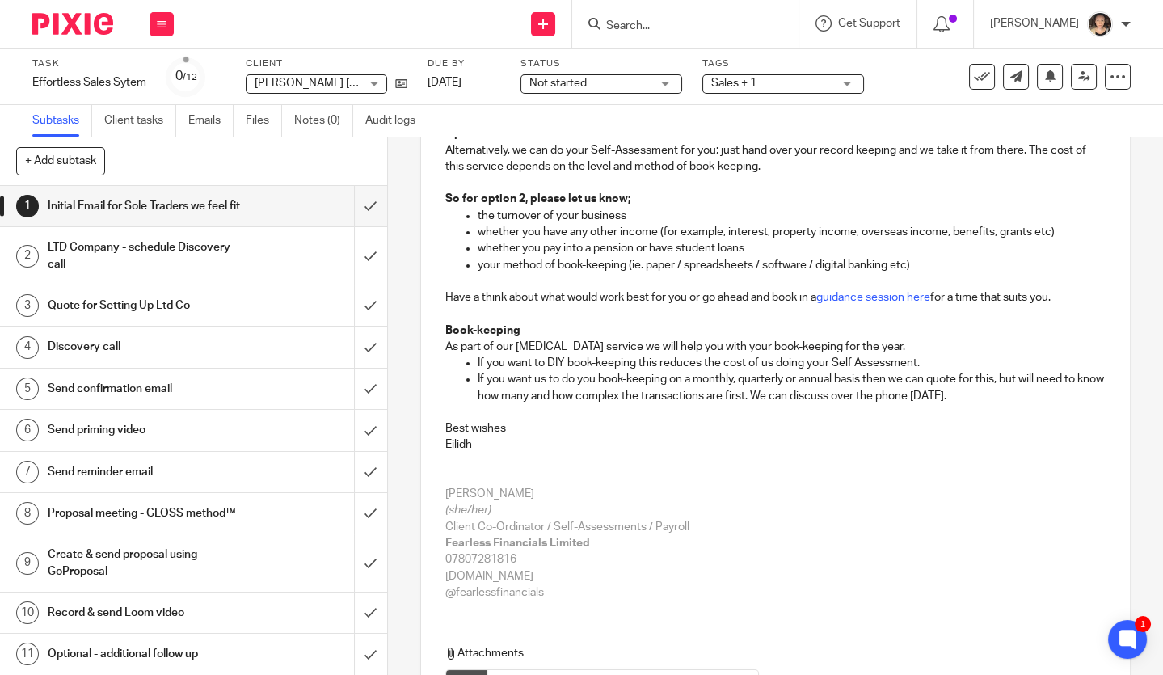
scroll to position [461, 0]
click at [782, 390] on p "If you want us to do you book-keeping on a monthly, quarterly or annual basis t…" at bounding box center [791, 386] width 628 height 33
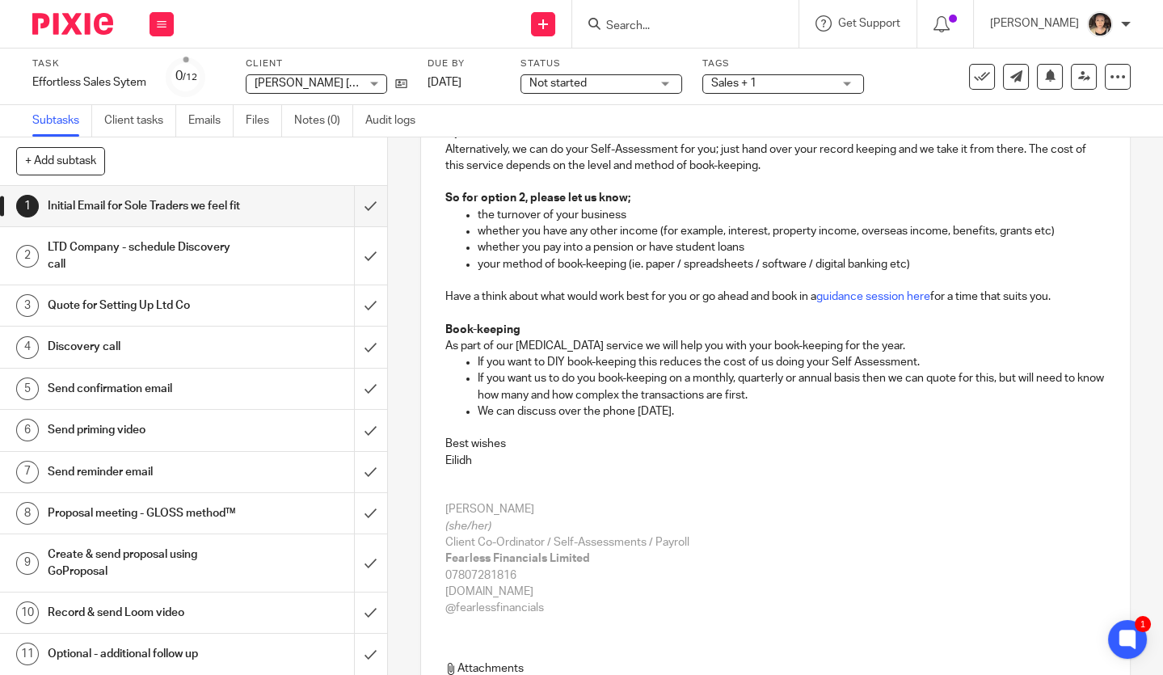
click at [558, 410] on p "We can discuss over the phone [DATE]." at bounding box center [791, 411] width 628 height 16
click at [758, 410] on p "We can discuss all this over the phone [DATE]." at bounding box center [791, 411] width 628 height 16
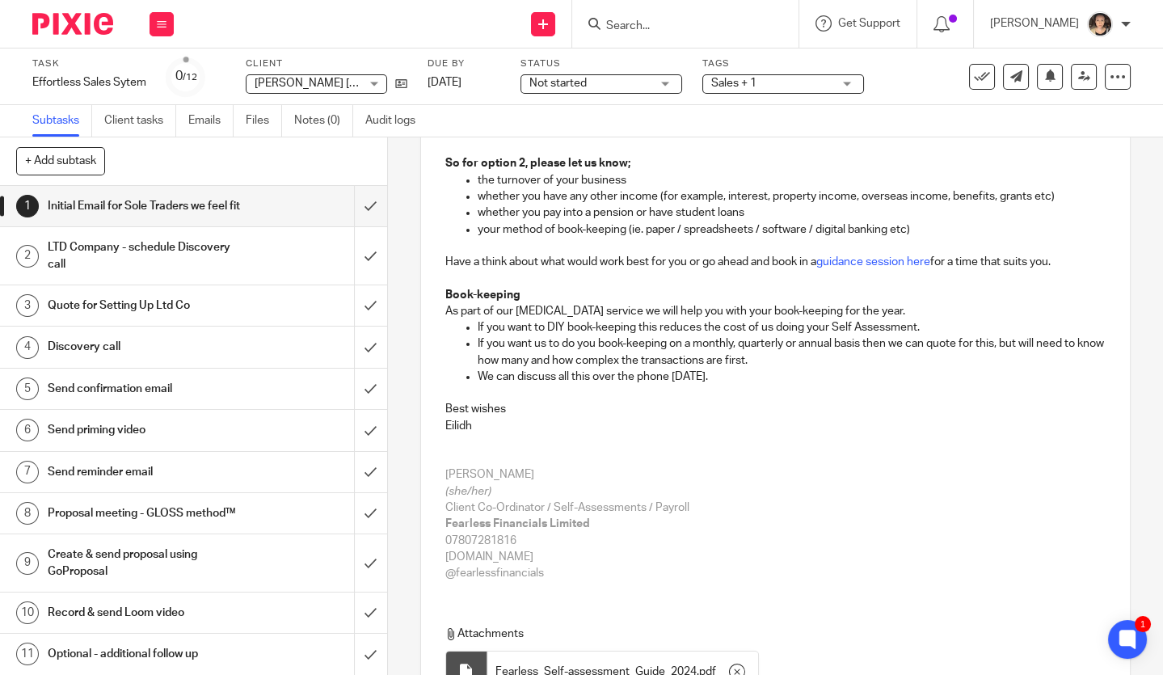
scroll to position [483, 0]
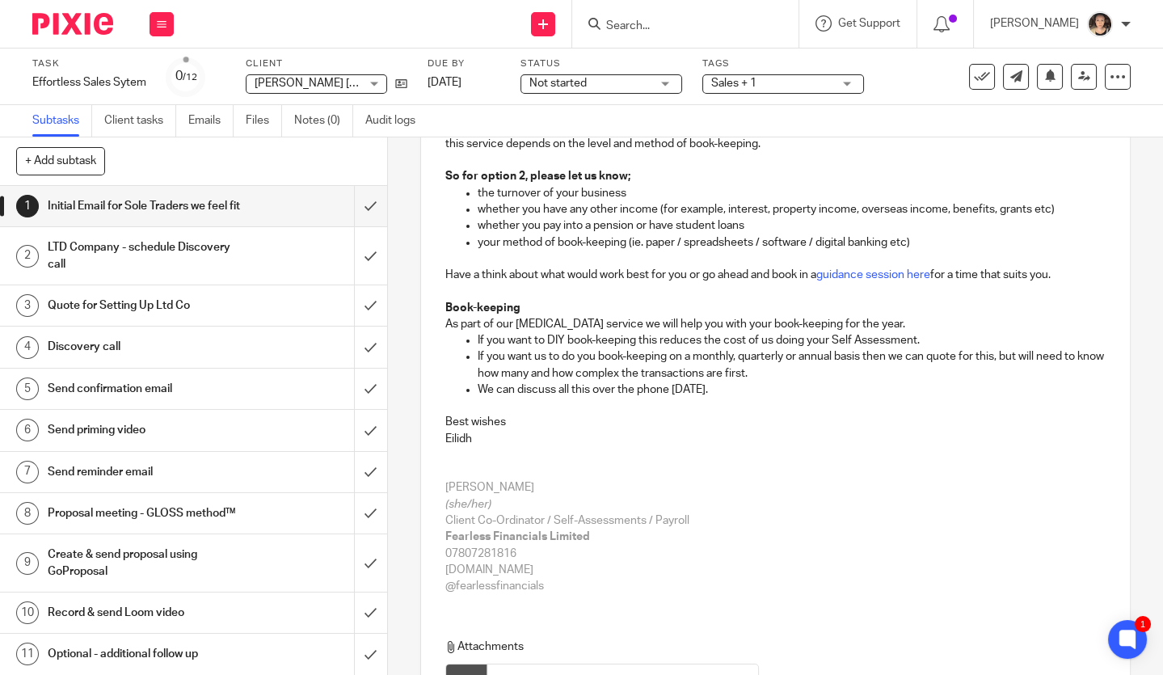
click at [563, 336] on p "If you want to DIY book-keeping this reduces the cost of us doing your Self Ass…" at bounding box center [791, 340] width 628 height 16
click at [750, 387] on p "We can discuss all this over the phone [DATE]." at bounding box center [791, 389] width 628 height 16
click at [808, 366] on p "If you want us to do you book-keeping on a monthly, quarterly or annual basis t…" at bounding box center [791, 364] width 628 height 33
click at [785, 372] on p "If you want us to do you book-keeping on a monthly, quarterly or annual basis t…" at bounding box center [791, 364] width 628 height 33
click at [1015, 368] on p "If you want us to do you book-keeping on a monthly, quarterly or annual basis t…" at bounding box center [791, 364] width 628 height 33
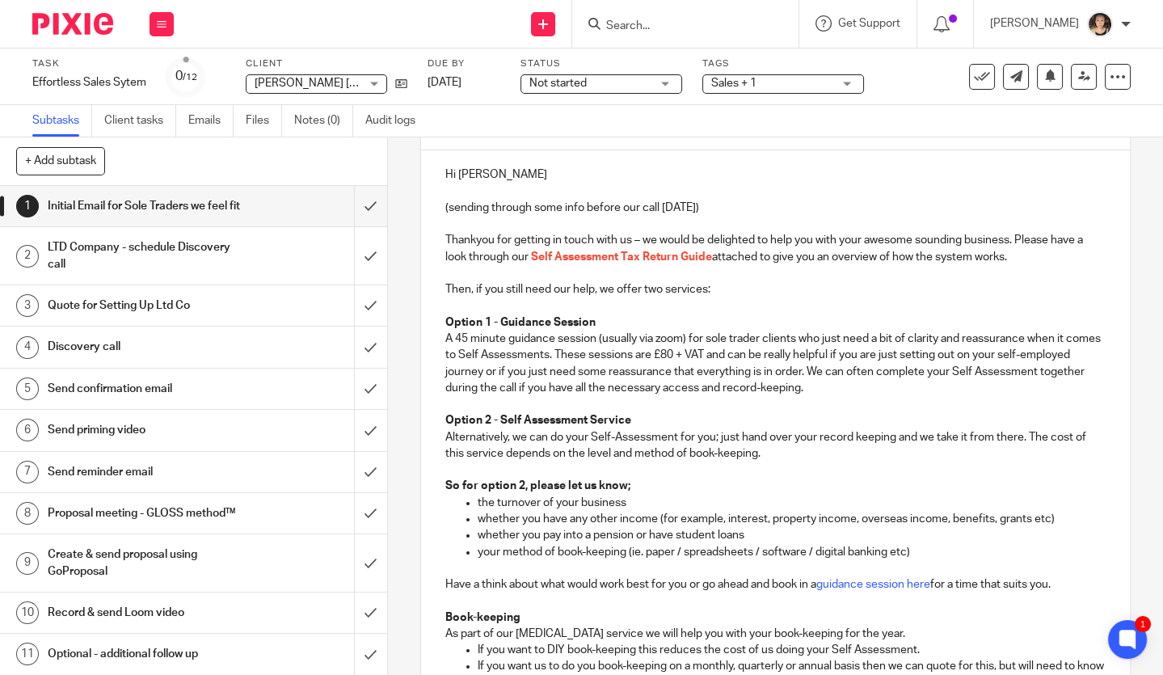
scroll to position [676, 0]
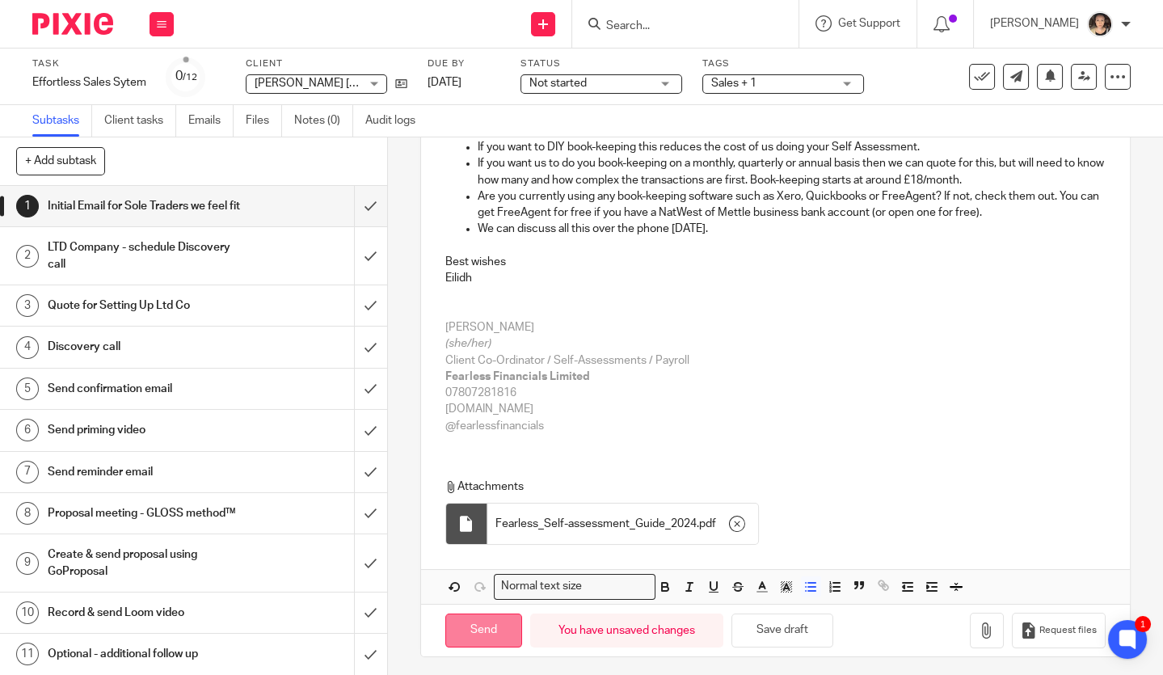
click at [481, 627] on input "Send" at bounding box center [483, 630] width 77 height 35
type input "Sent"
